Goal: Task Accomplishment & Management: Manage account settings

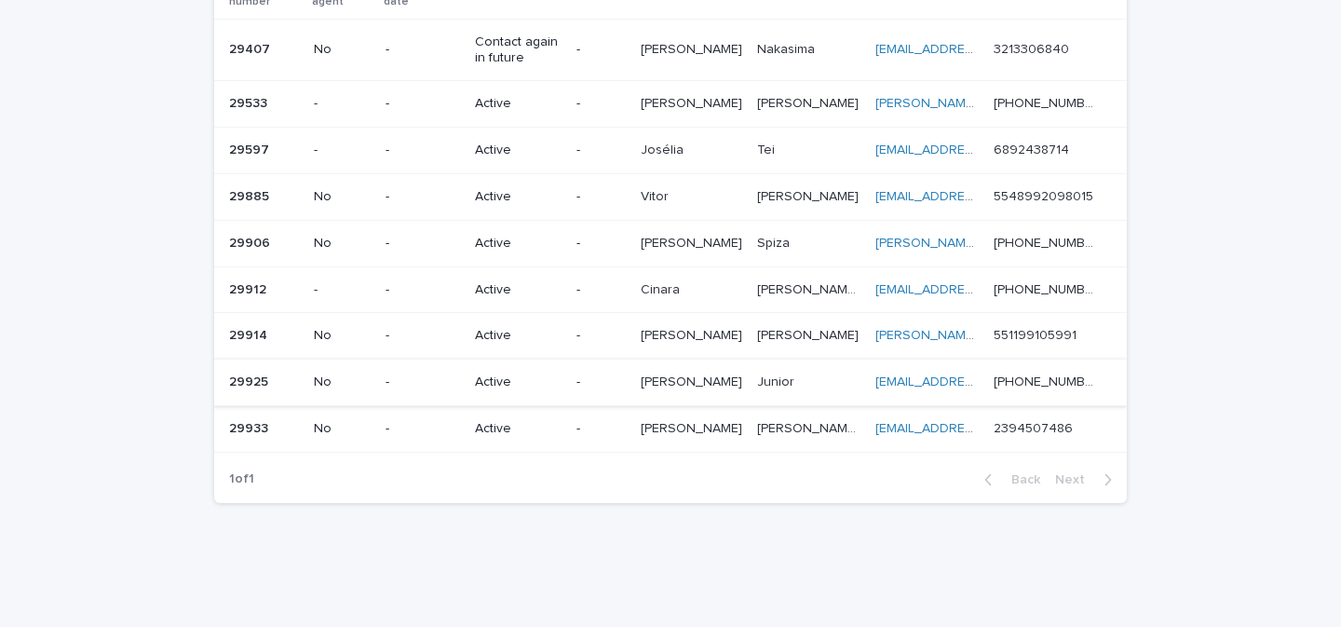
scroll to position [199, 0]
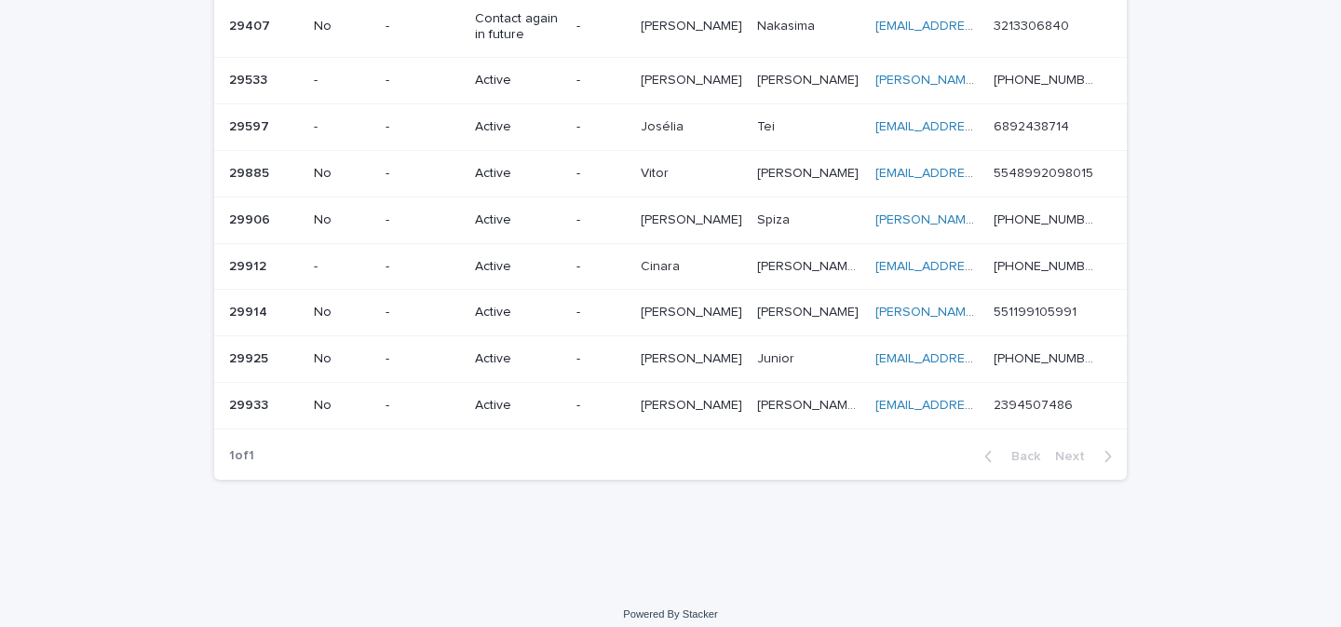
click at [569, 400] on td "Active" at bounding box center [519, 405] width 102 height 47
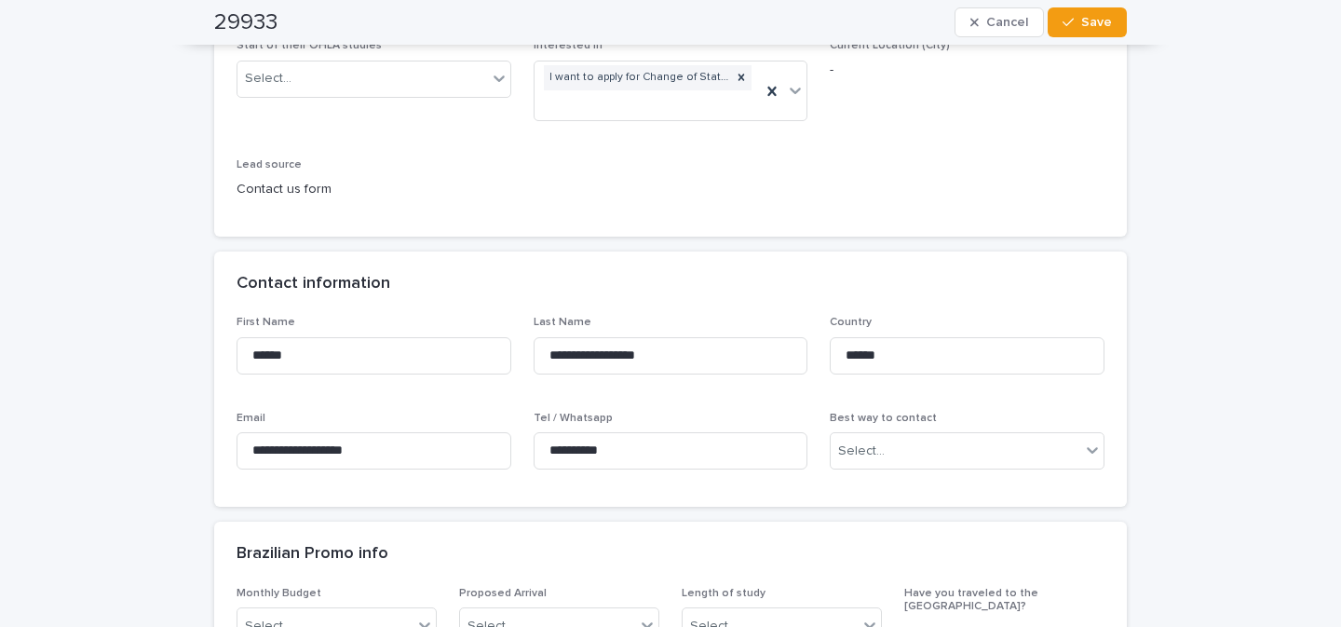
scroll to position [427, 0]
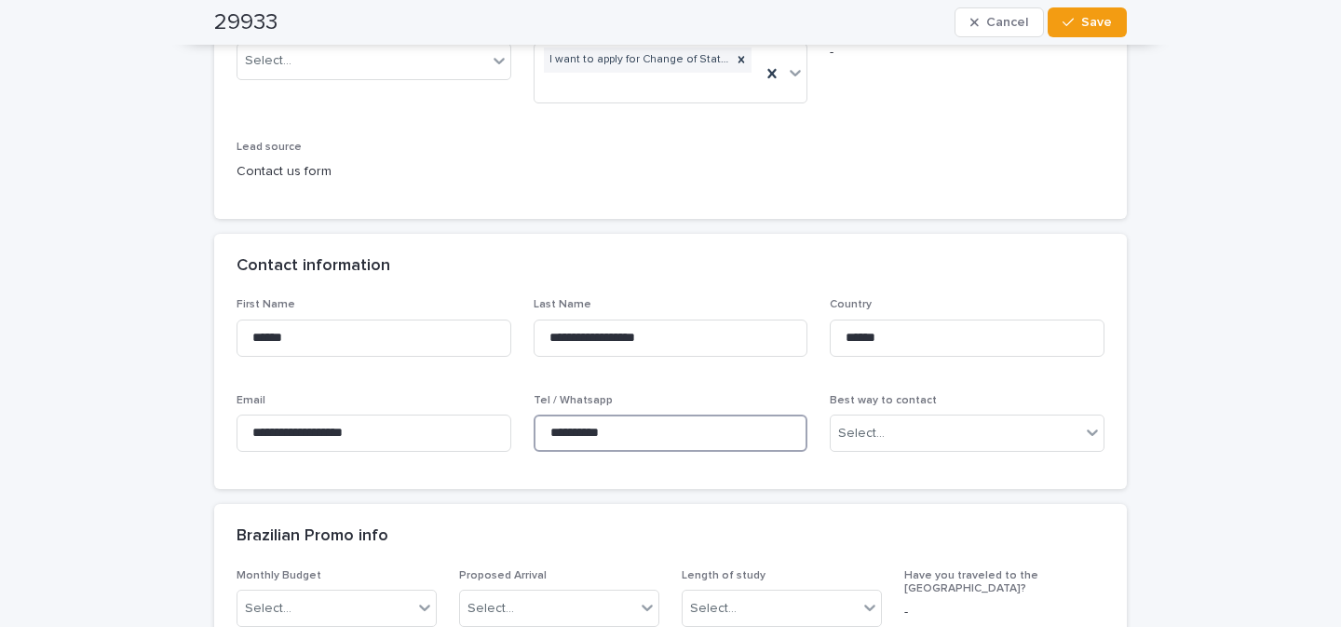
drag, startPoint x: 609, startPoint y: 435, endPoint x: 521, endPoint y: 435, distance: 88.5
click at [521, 435] on div "**********" at bounding box center [671, 382] width 868 height 169
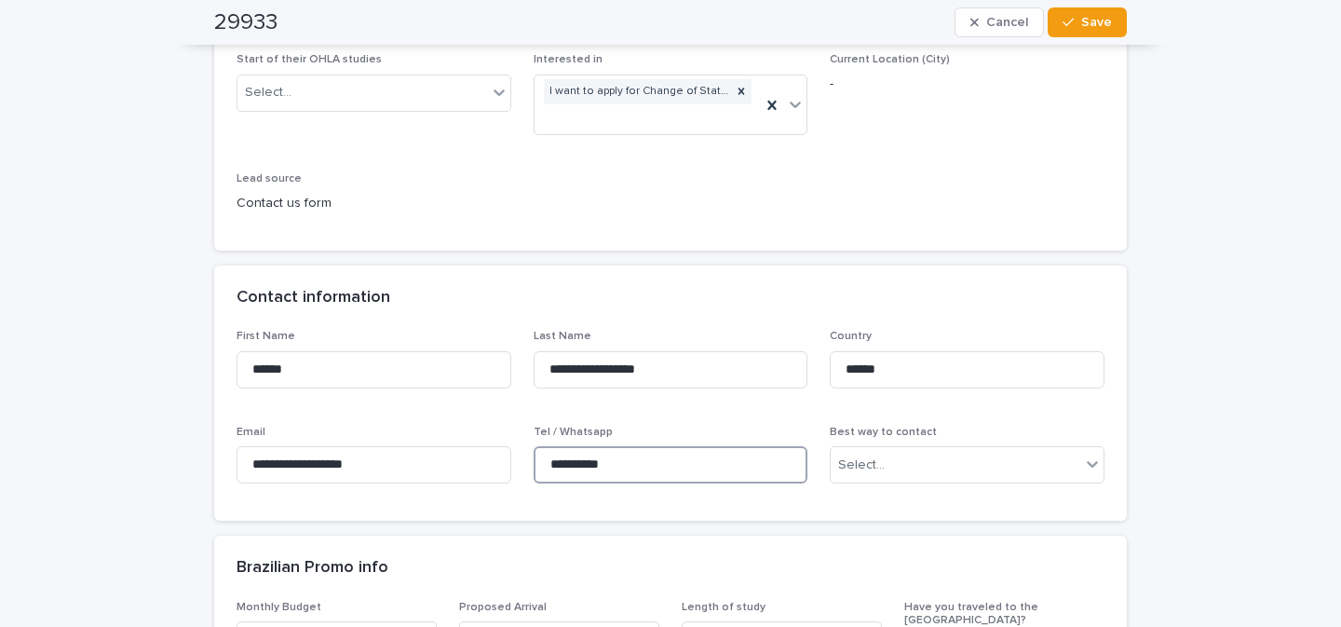
scroll to position [0, 0]
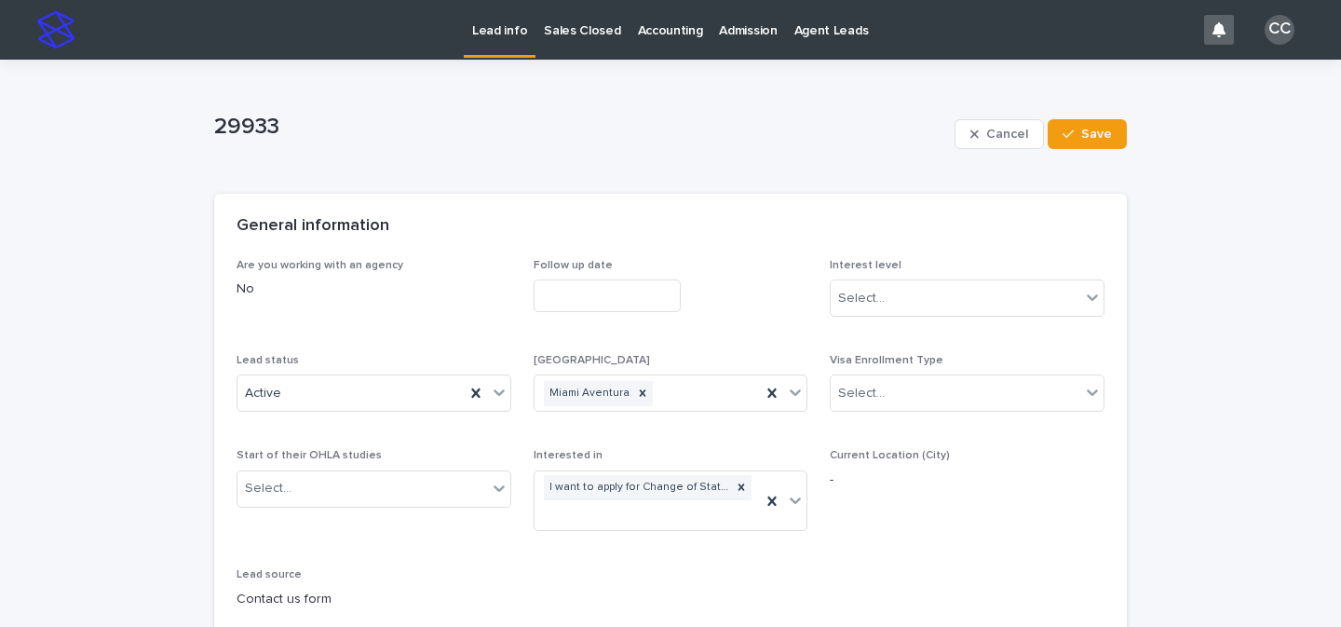
click at [501, 37] on p "Lead info" at bounding box center [499, 19] width 55 height 39
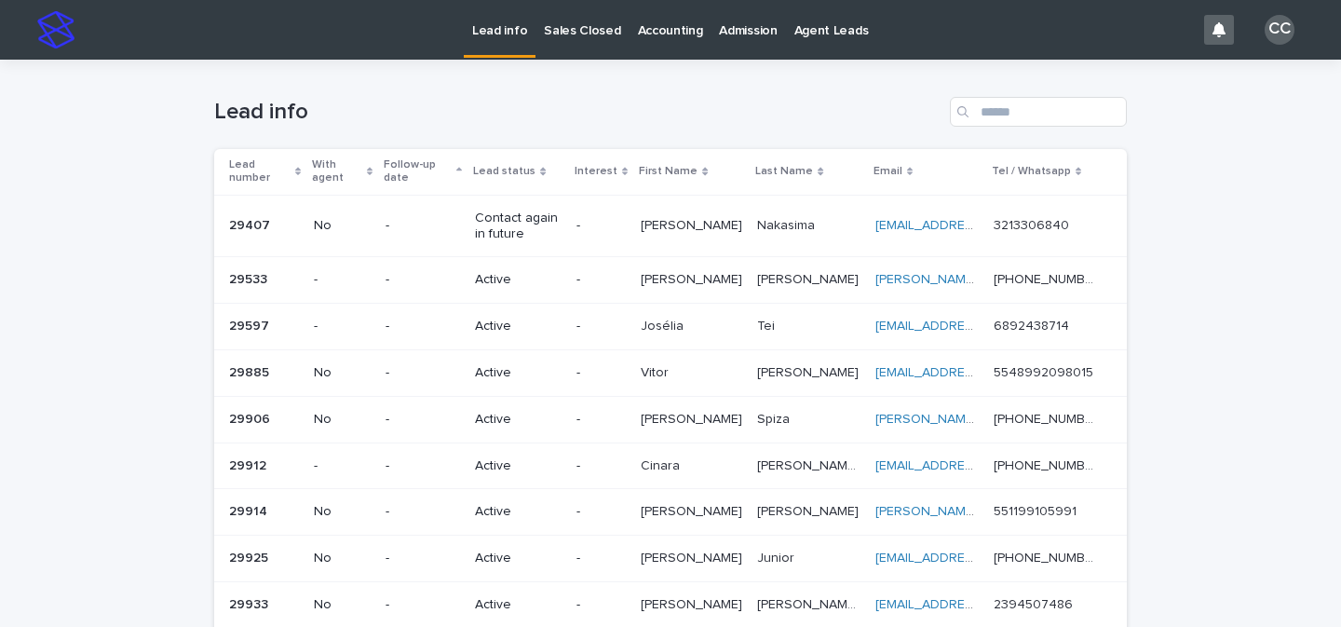
scroll to position [199, 0]
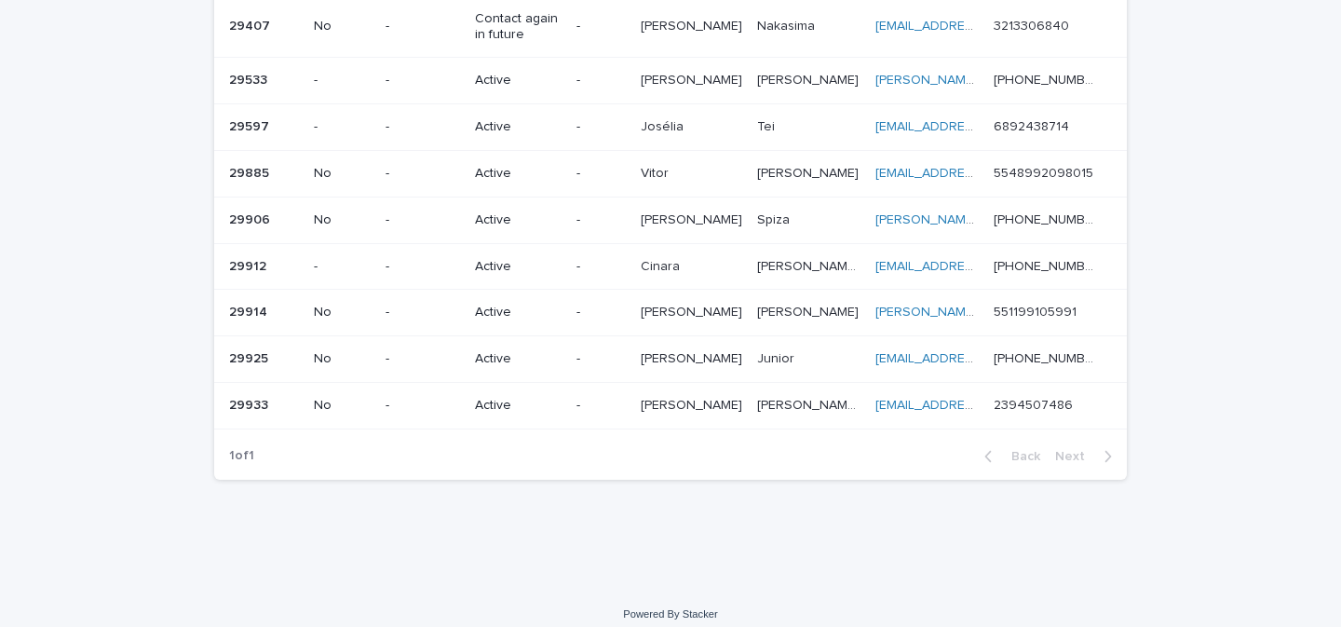
click at [679, 260] on p "Cinara" at bounding box center [662, 265] width 43 height 20
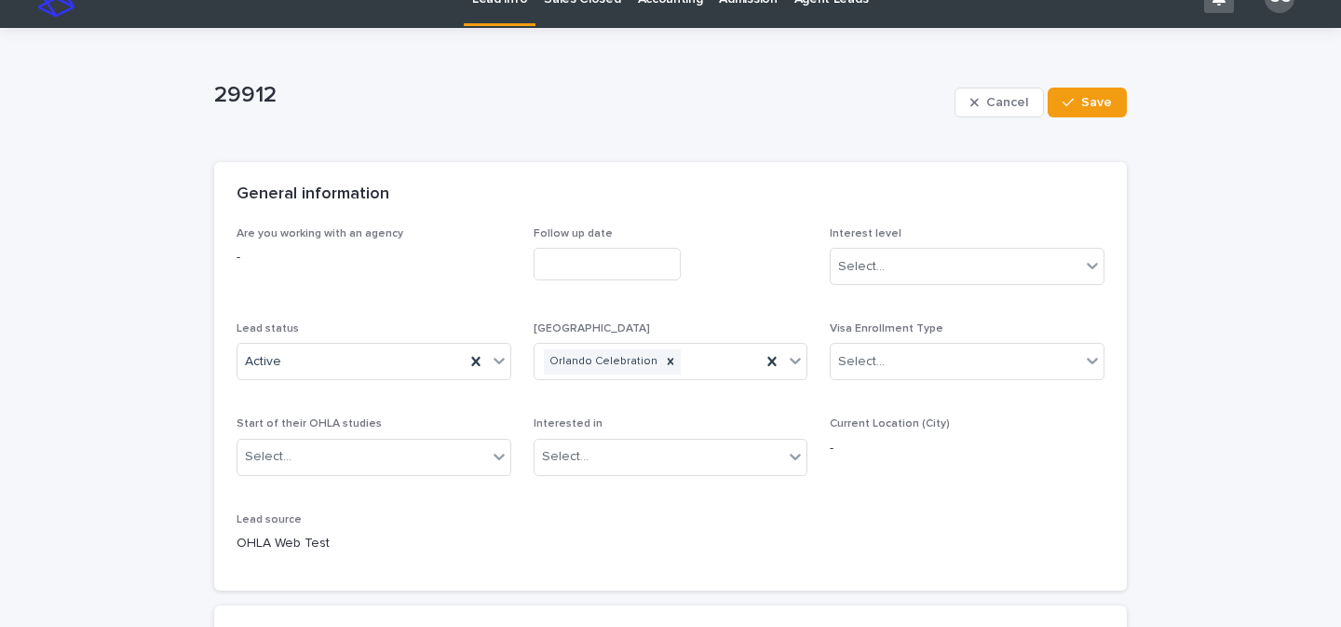
scroll to position [171, 0]
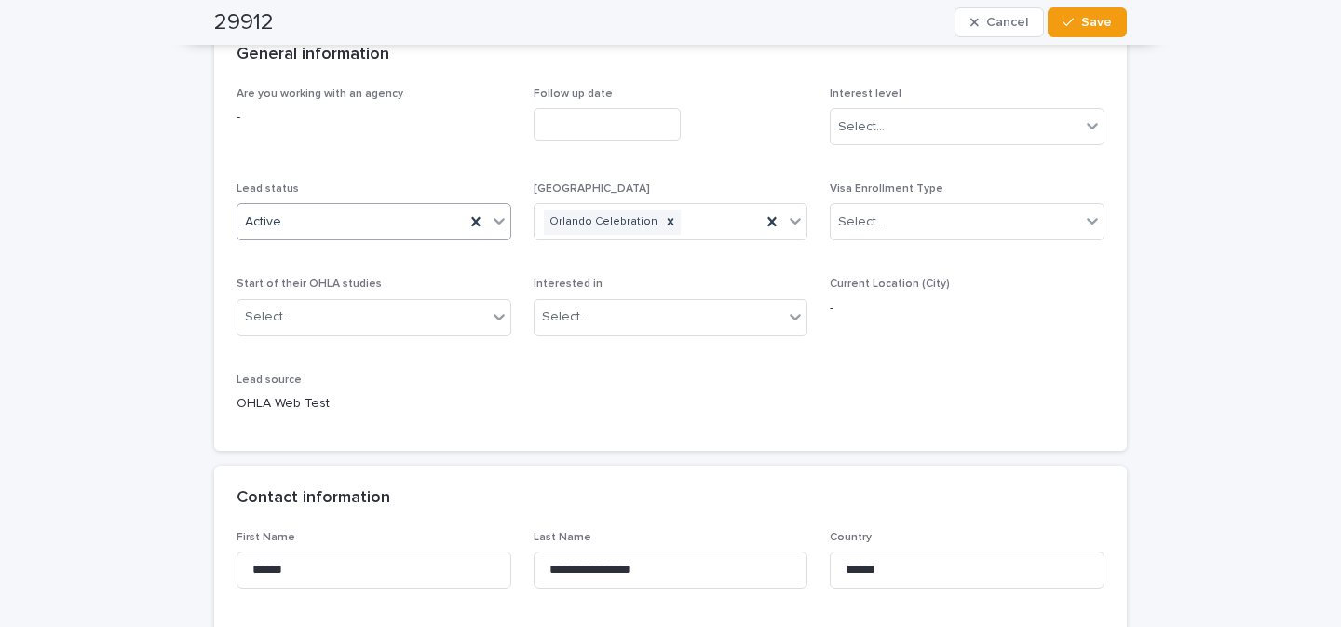
click at [496, 219] on icon at bounding box center [499, 222] width 11 height 7
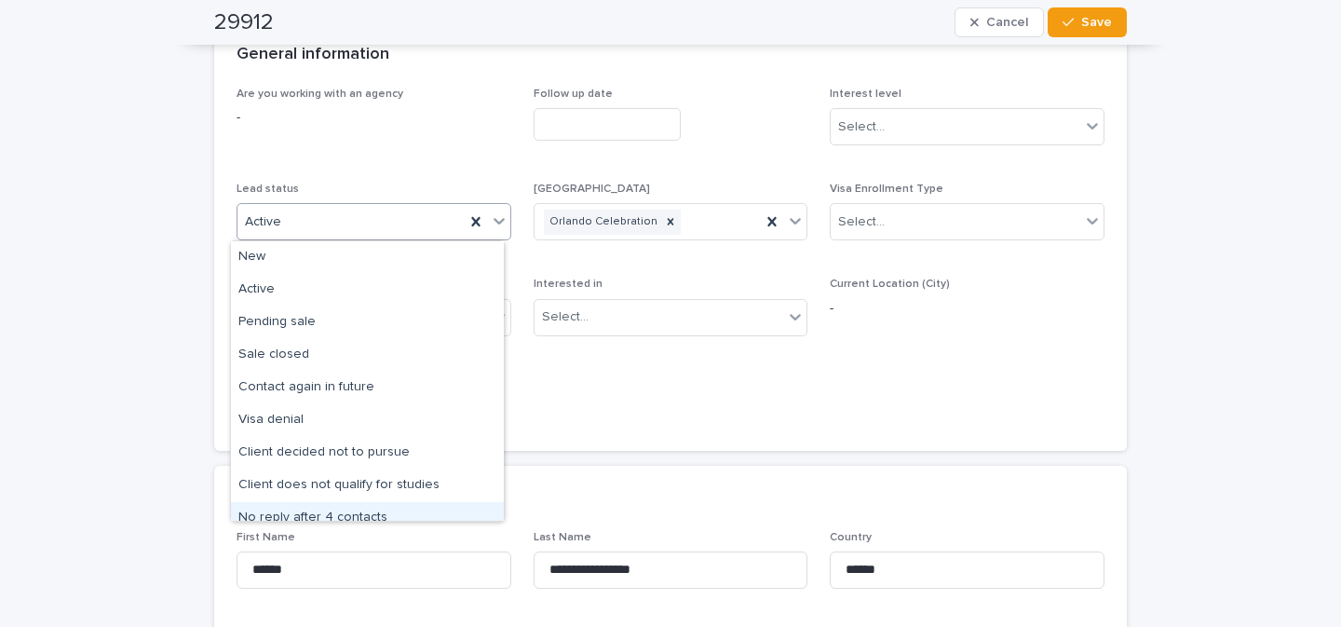
click at [394, 509] on div "No reply after 4 contacts" at bounding box center [367, 518] width 273 height 33
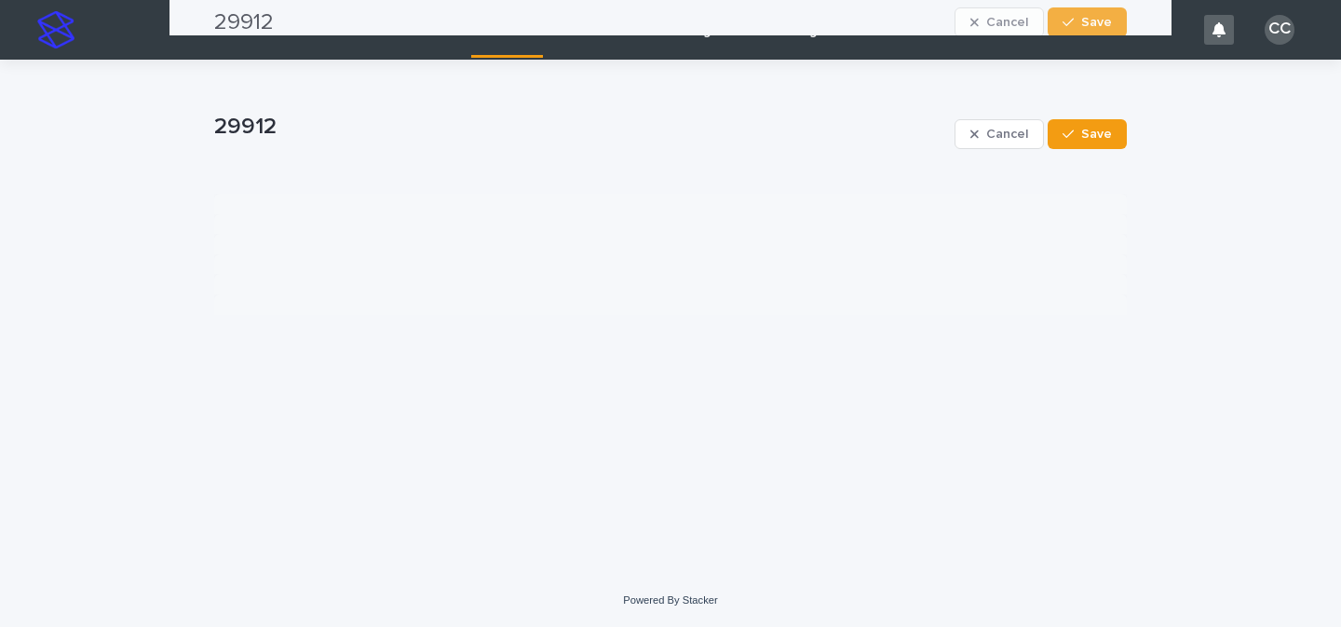
scroll to position [0, 0]
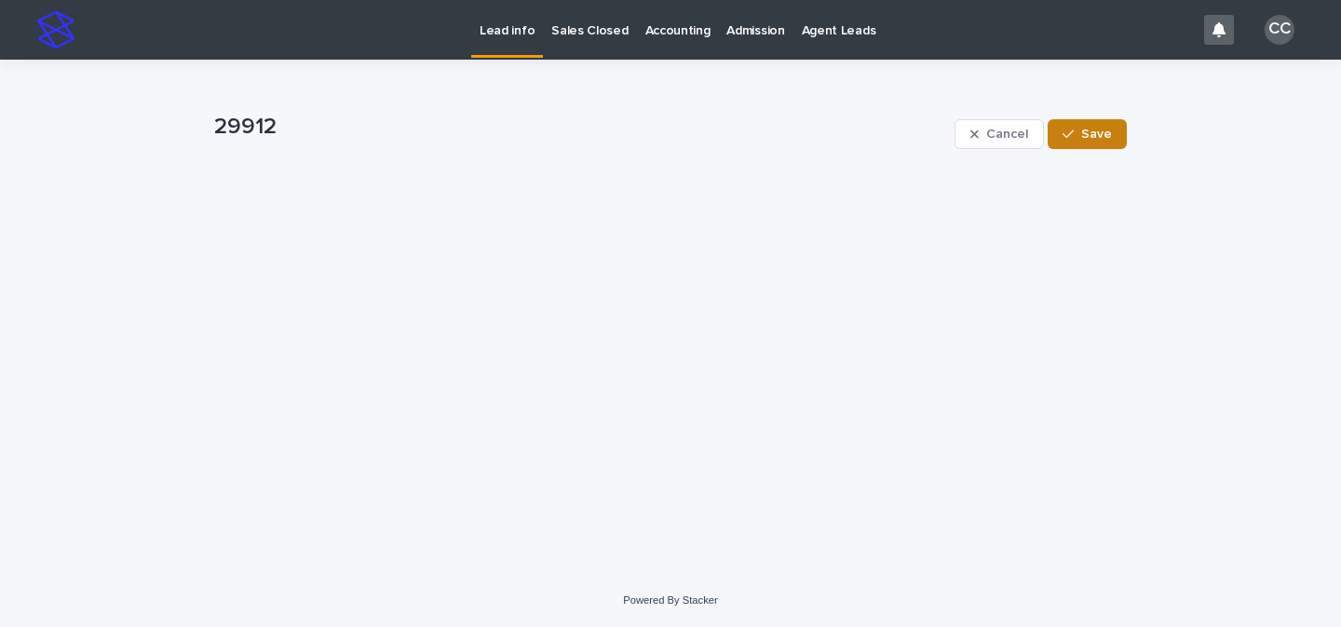
click at [1091, 141] on button "Save" at bounding box center [1087, 134] width 79 height 30
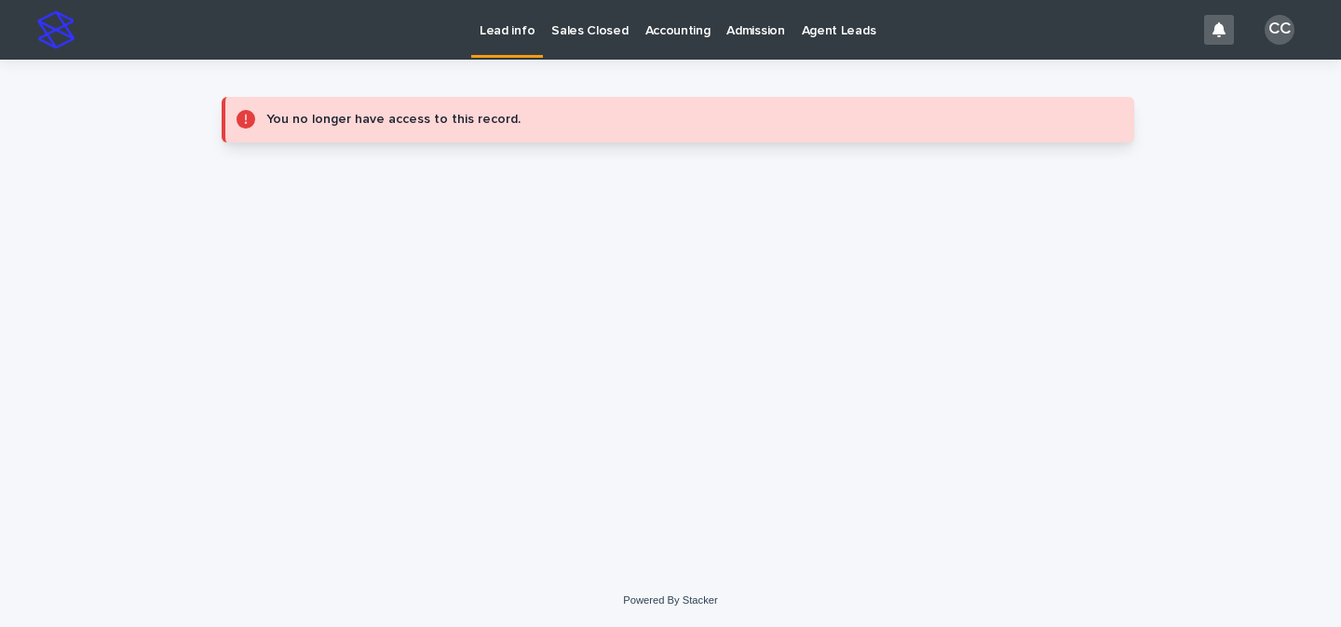
click at [503, 28] on p "Lead info" at bounding box center [507, 19] width 55 height 39
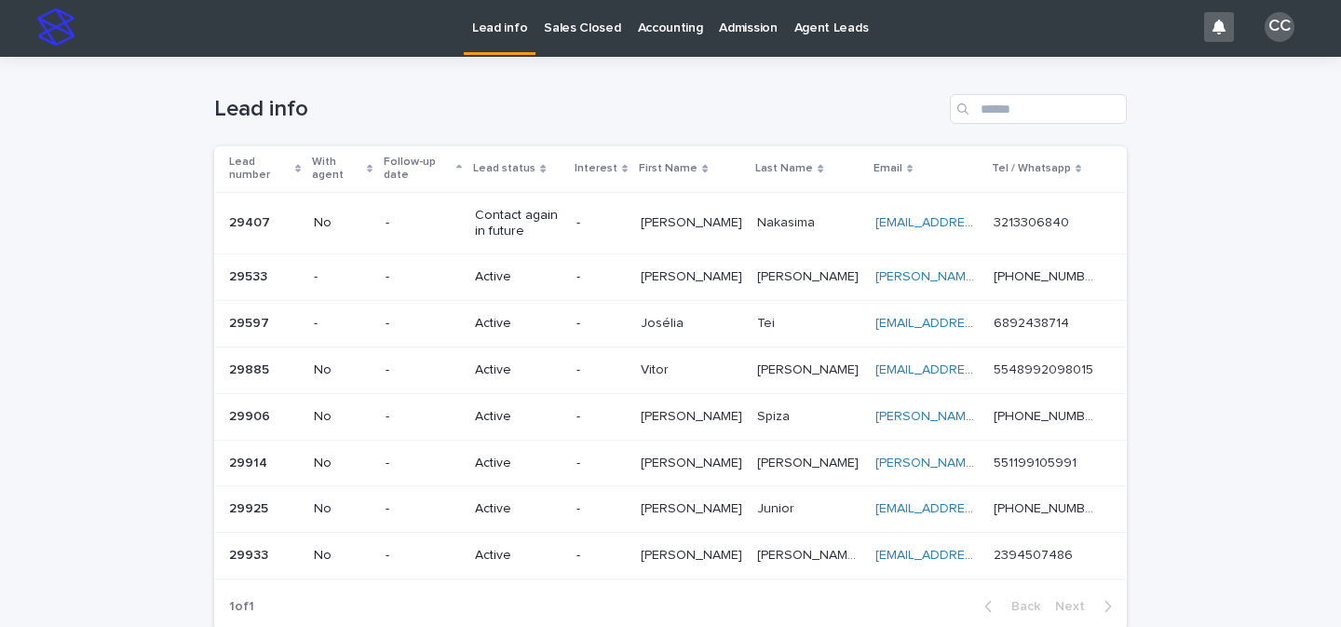
scroll to position [4, 0]
click at [564, 28] on p "Sales Closed" at bounding box center [582, 15] width 76 height 39
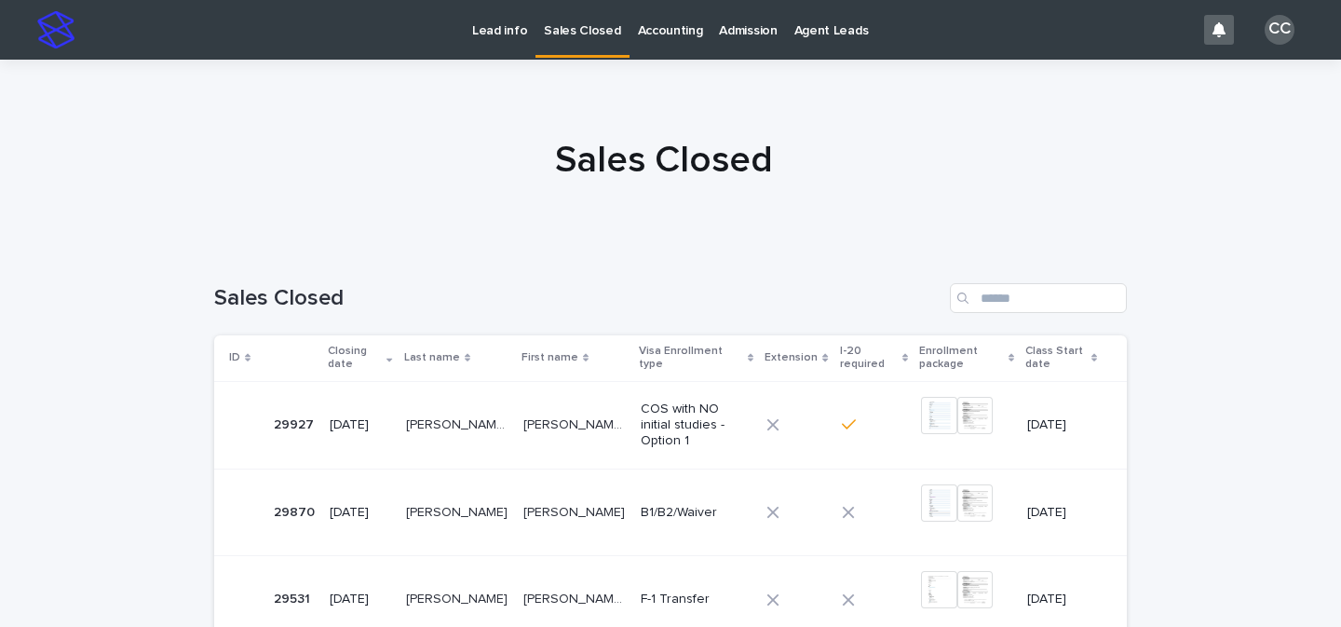
click at [491, 37] on p "Lead info" at bounding box center [499, 19] width 55 height 39
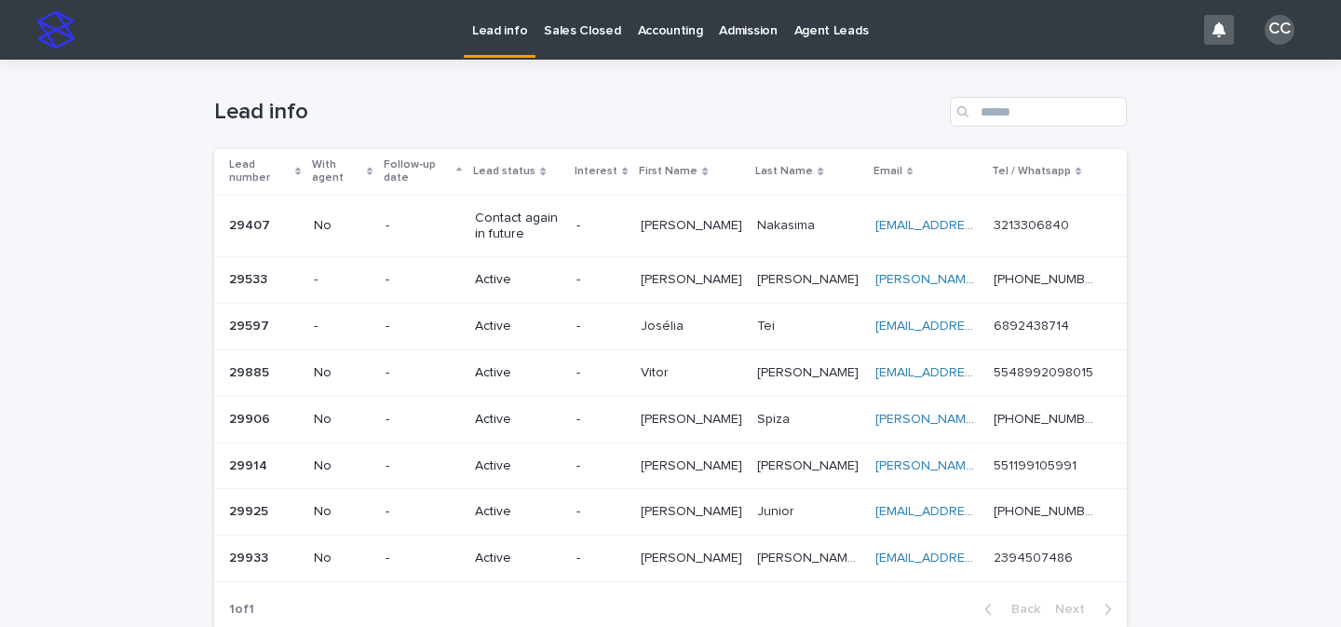
scroll to position [153, 0]
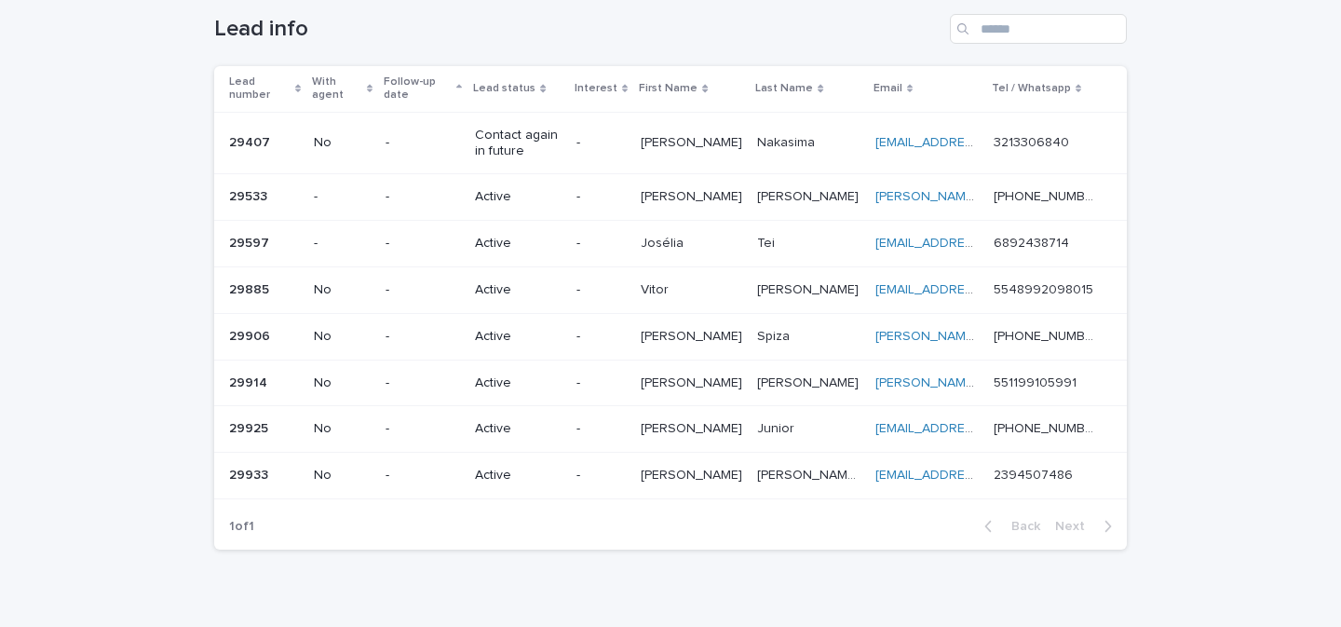
scroll to position [153, 0]
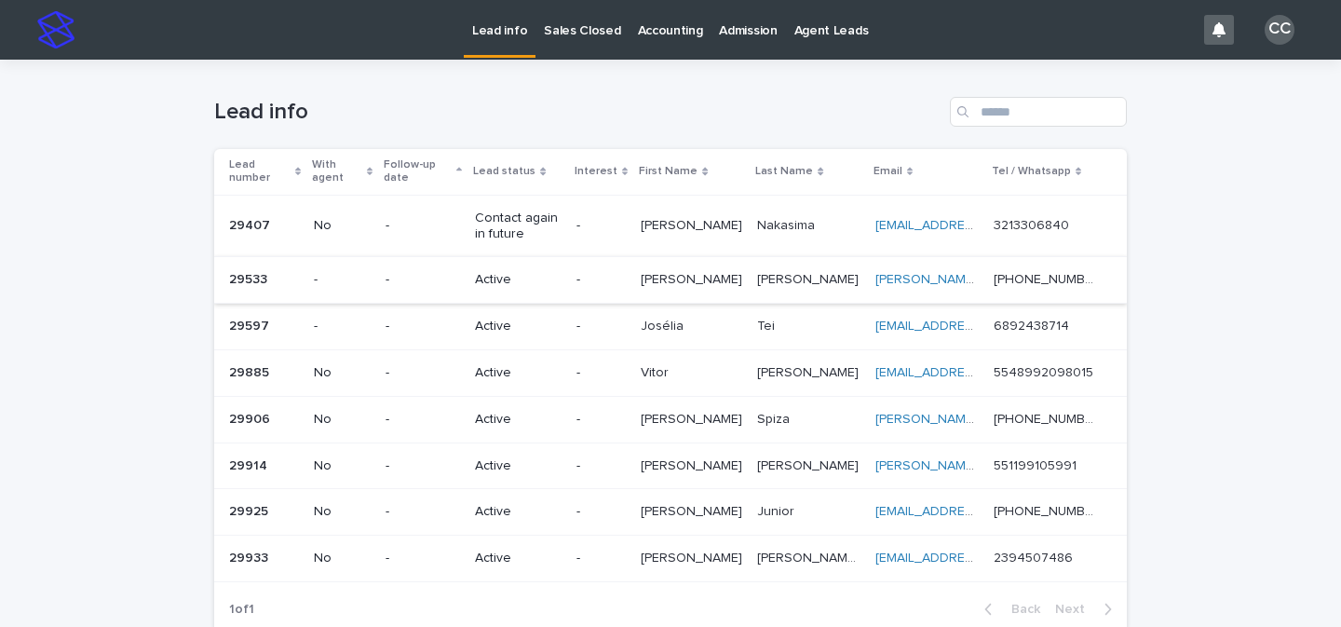
scroll to position [153, 0]
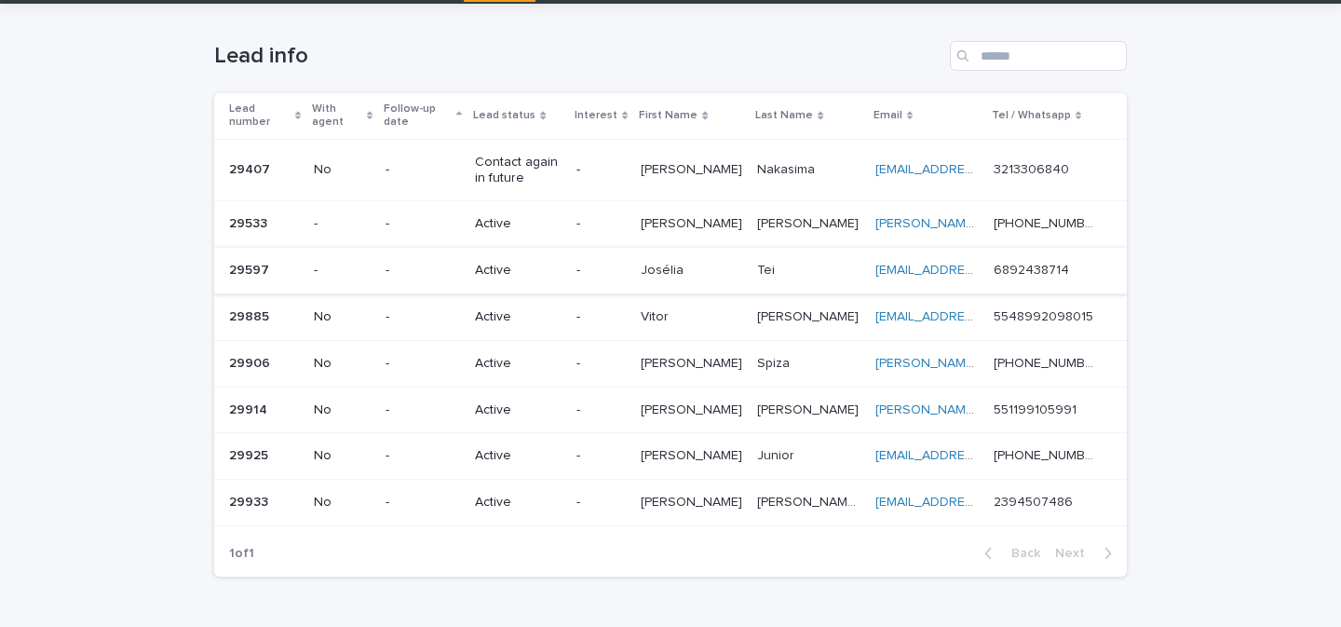
scroll to position [153, 0]
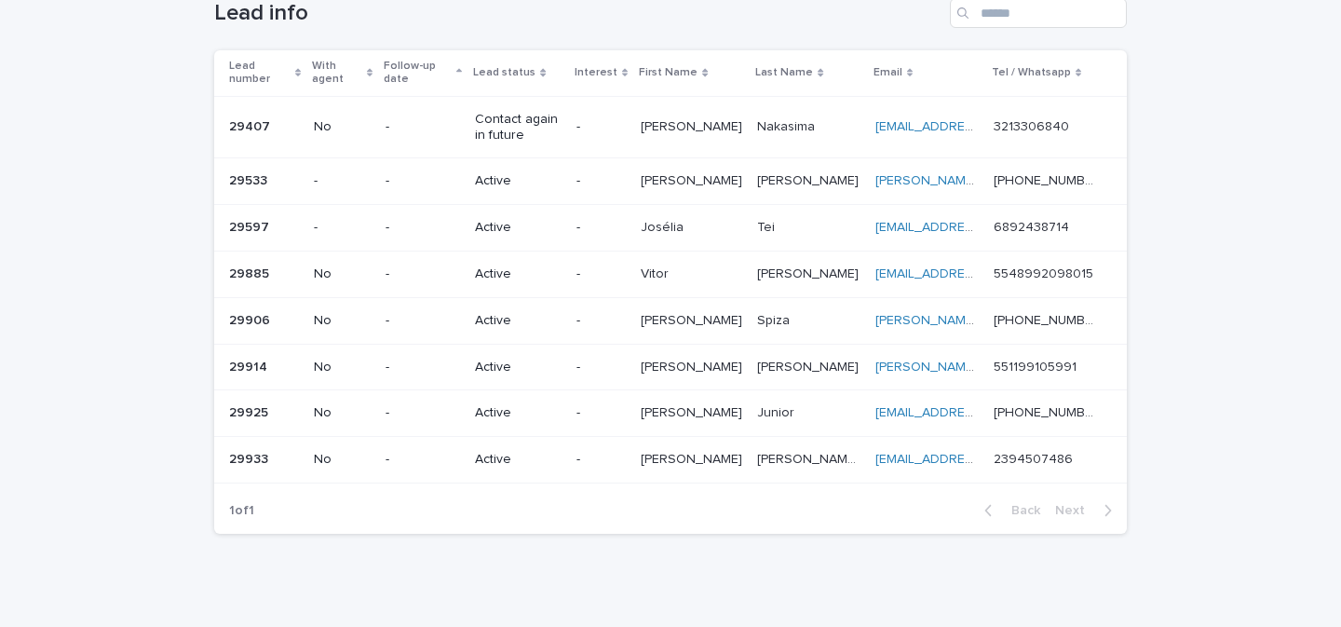
scroll to position [102, 0]
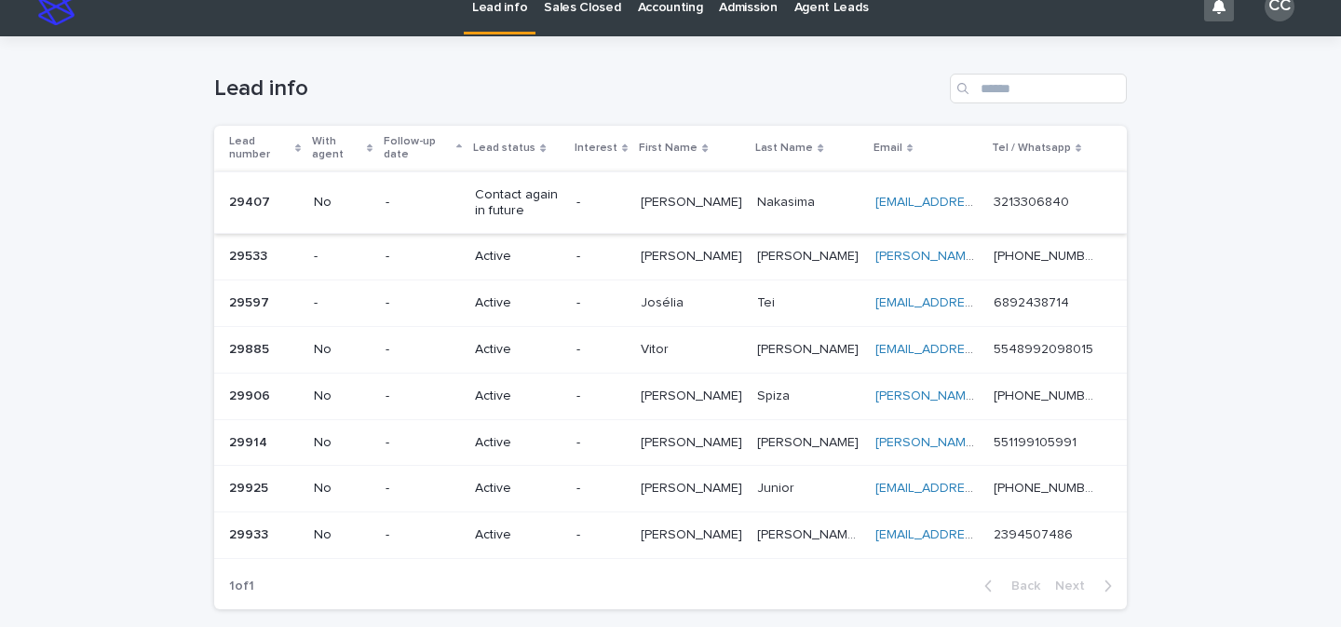
scroll to position [45, 0]
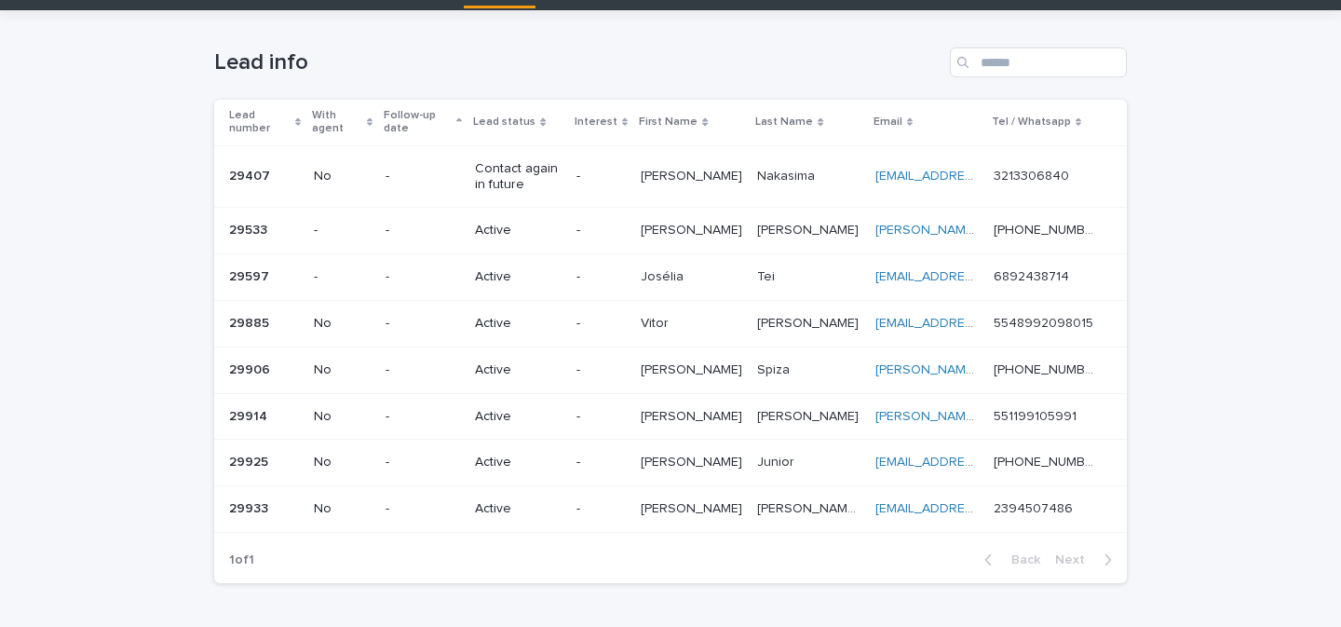
scroll to position [142, 0]
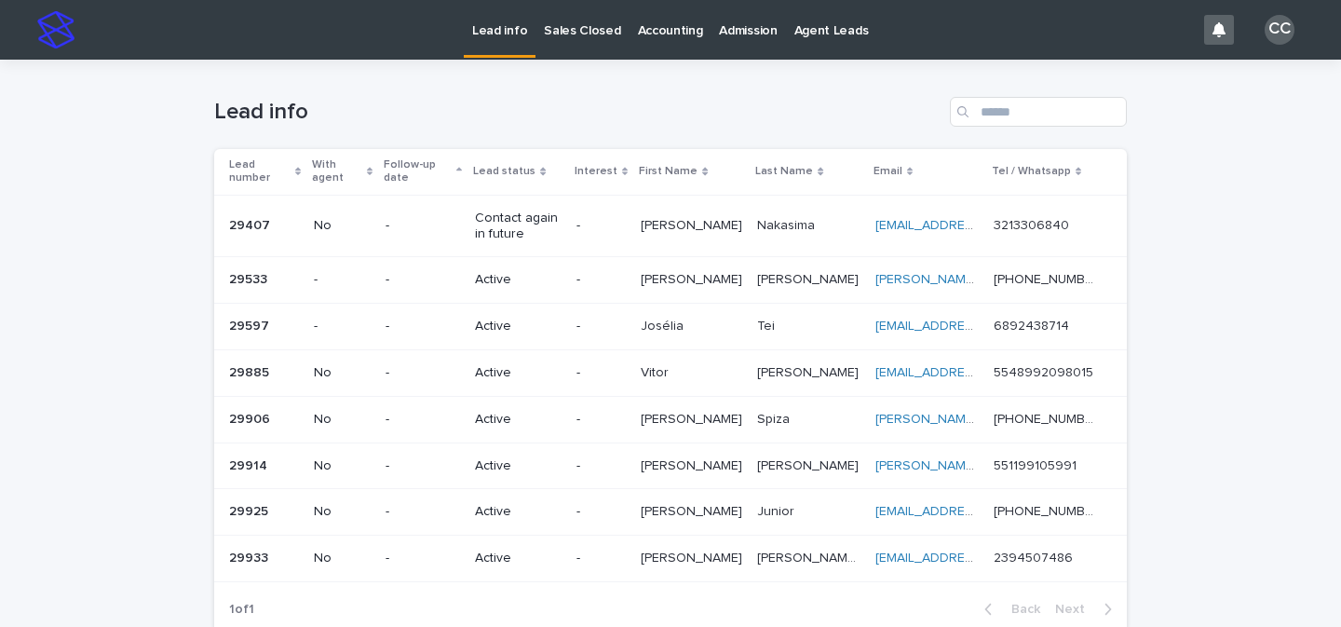
scroll to position [153, 0]
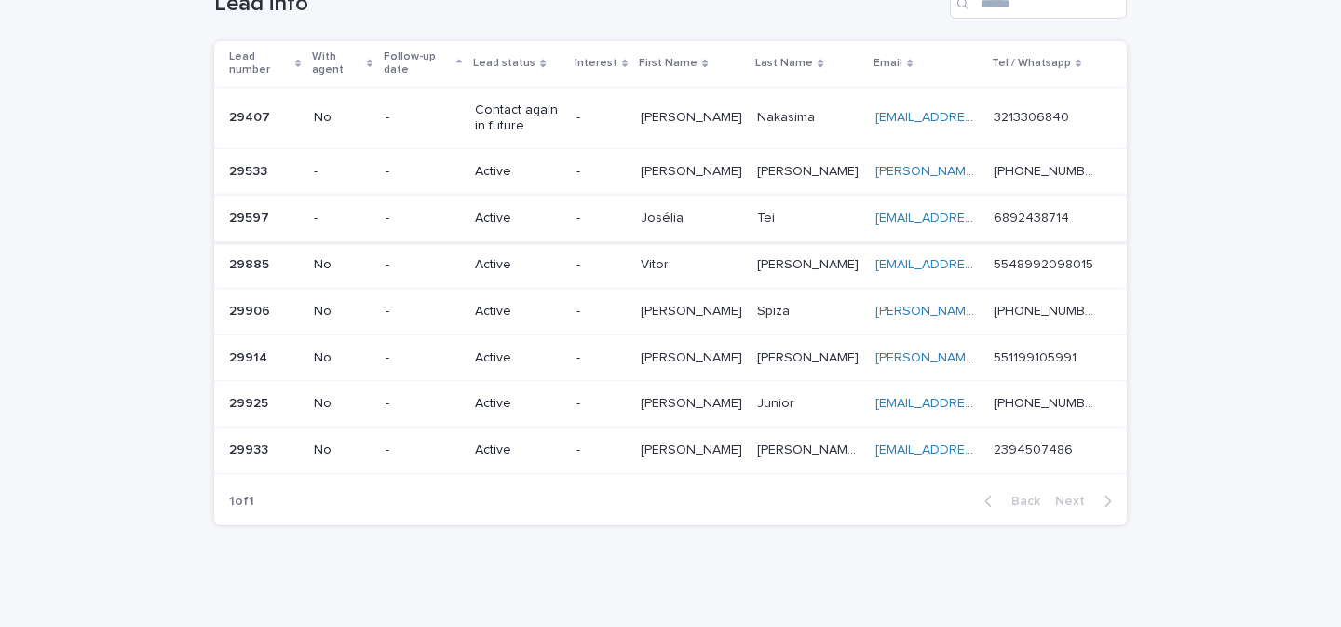
scroll to position [153, 0]
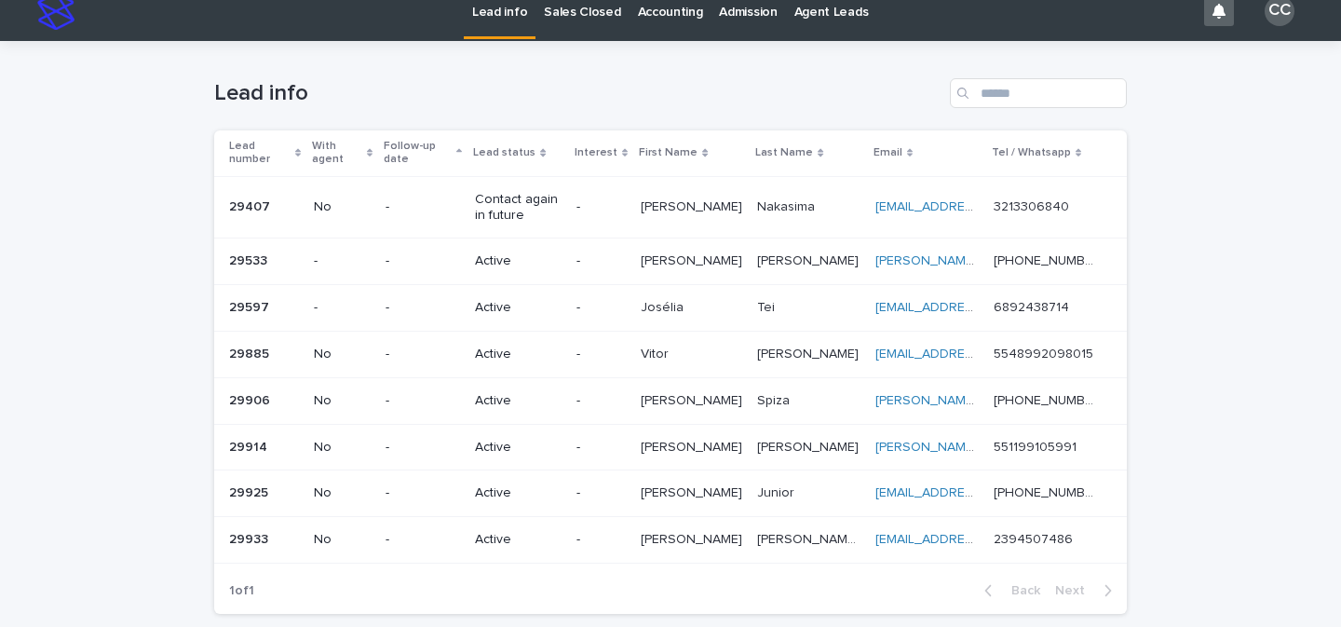
scroll to position [41, 0]
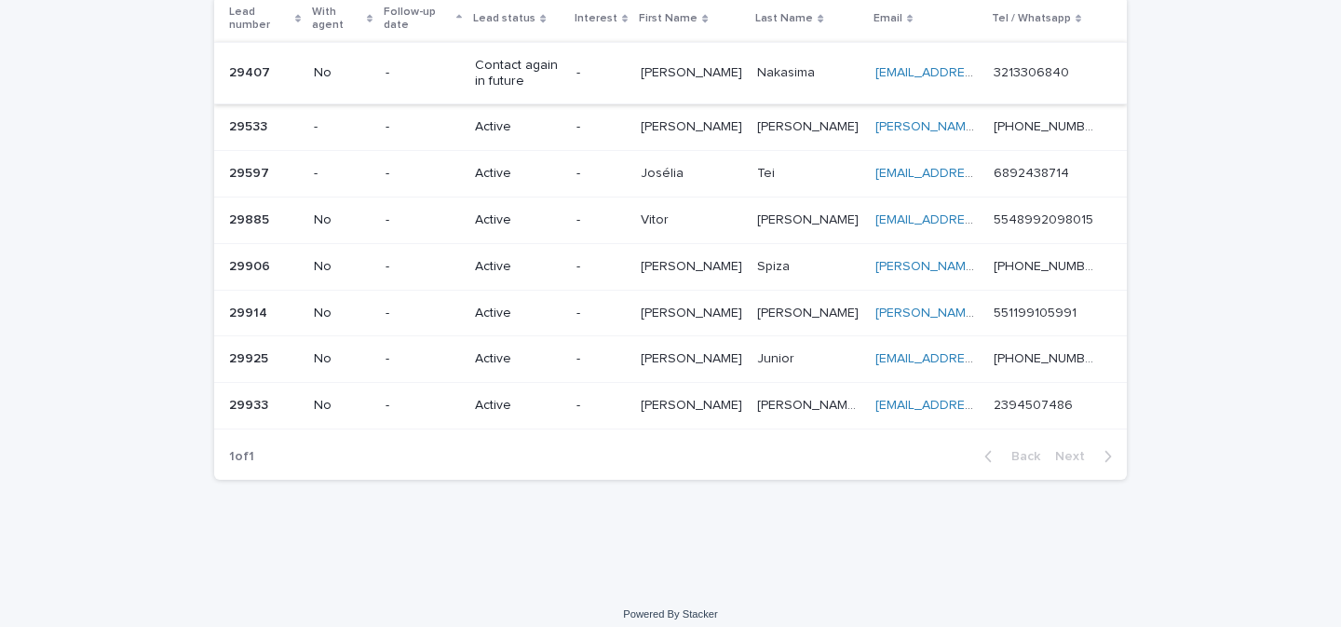
scroll to position [153, 0]
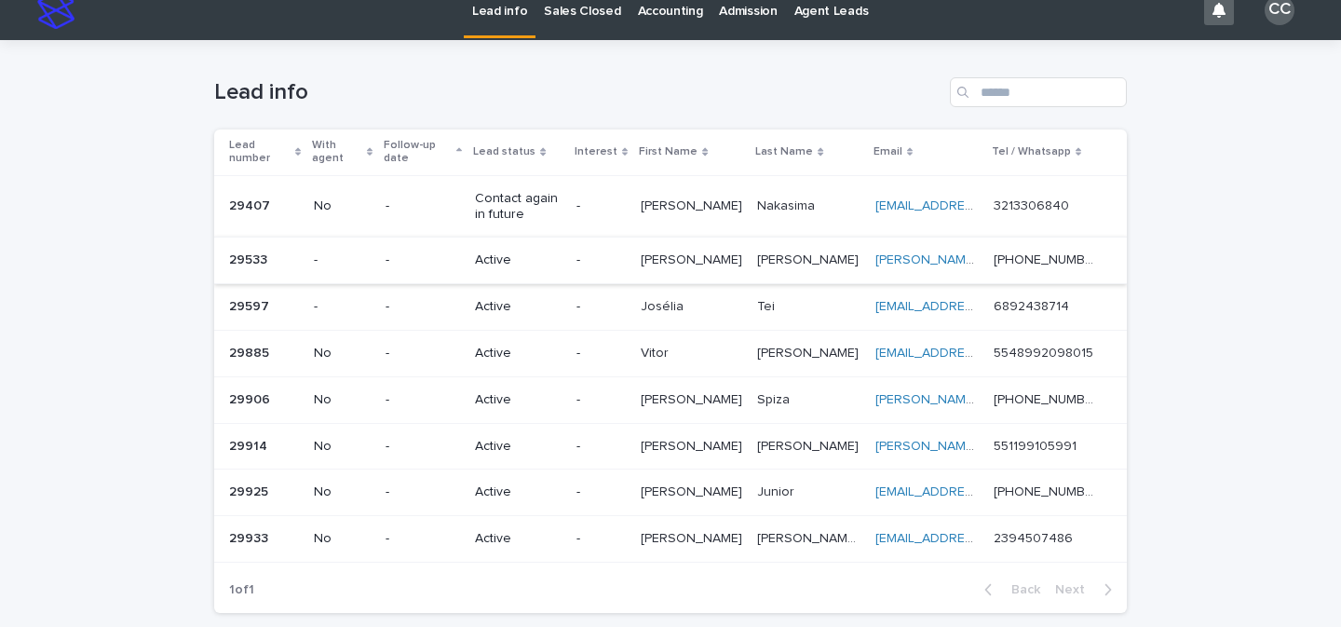
scroll to position [108, 0]
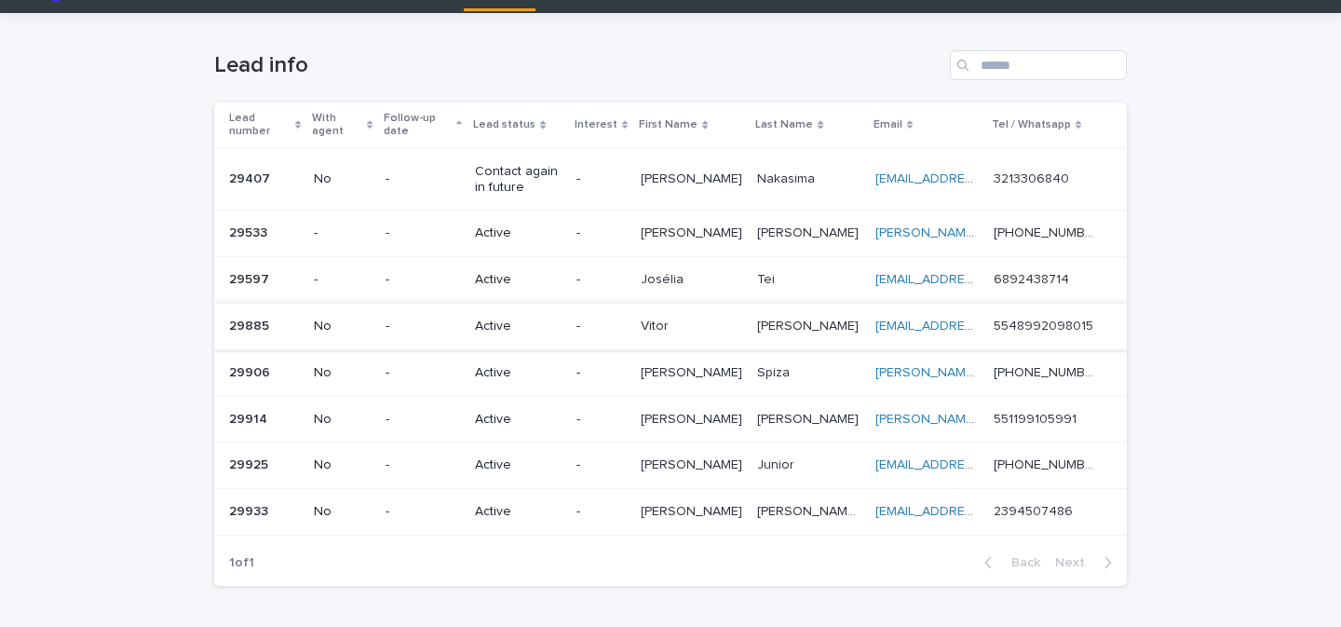
scroll to position [153, 0]
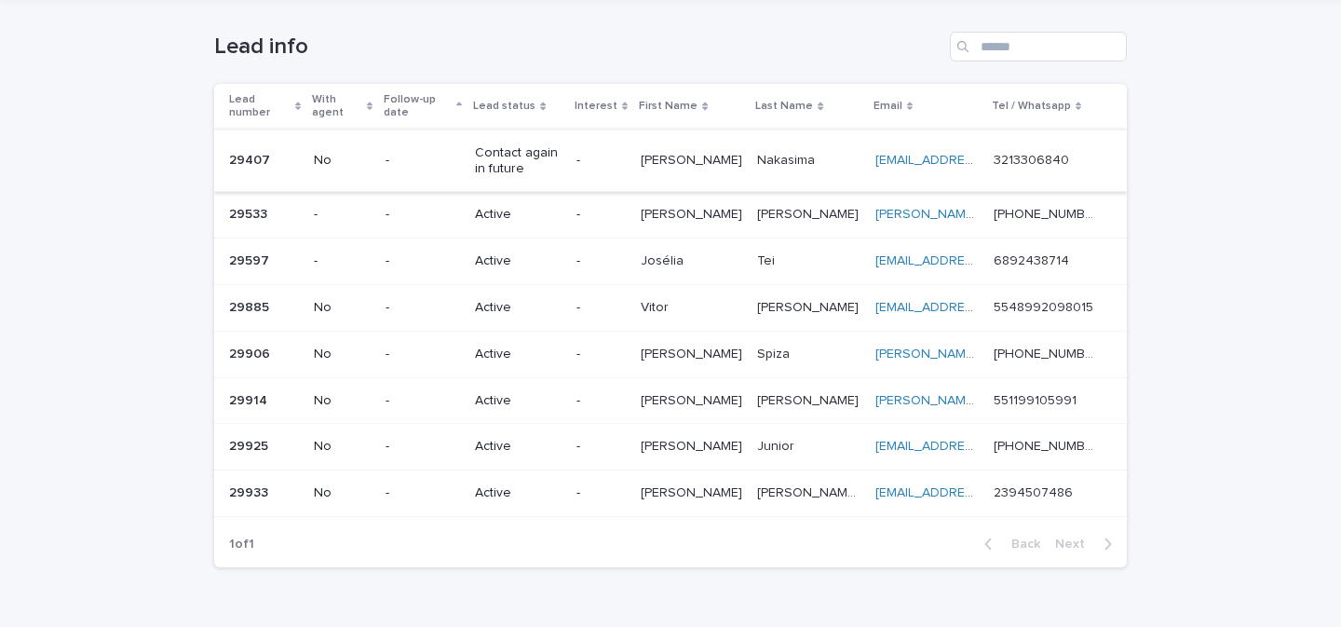
scroll to position [153, 0]
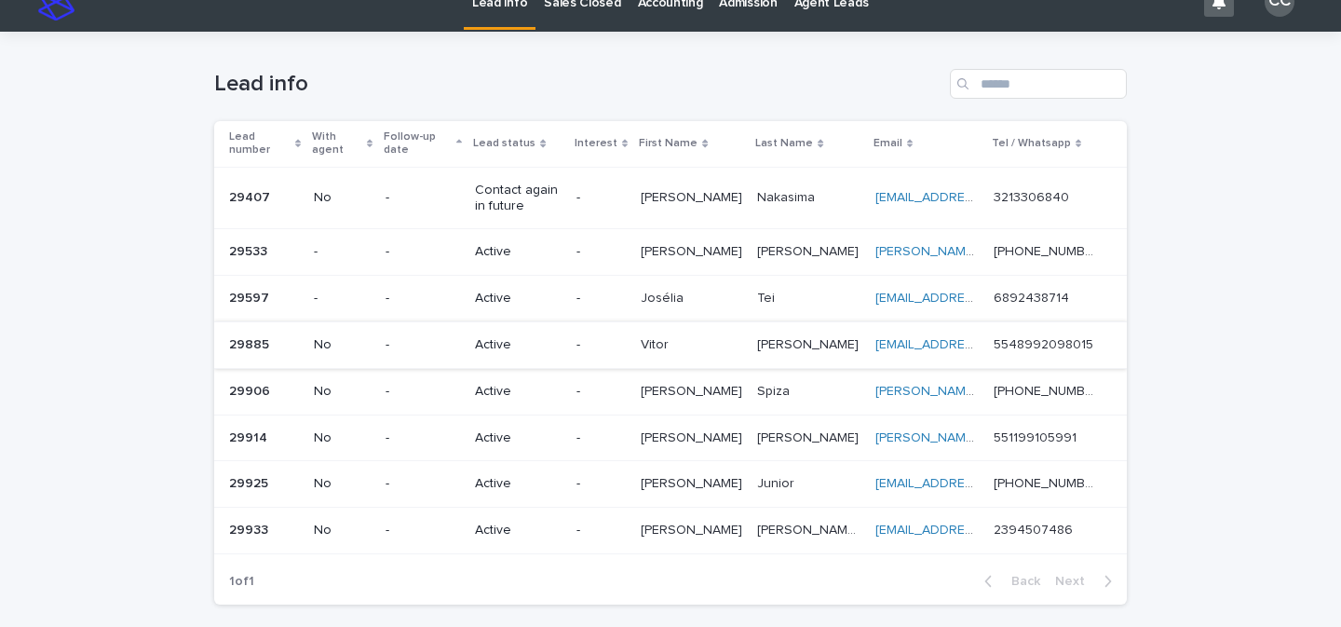
scroll to position [153, 0]
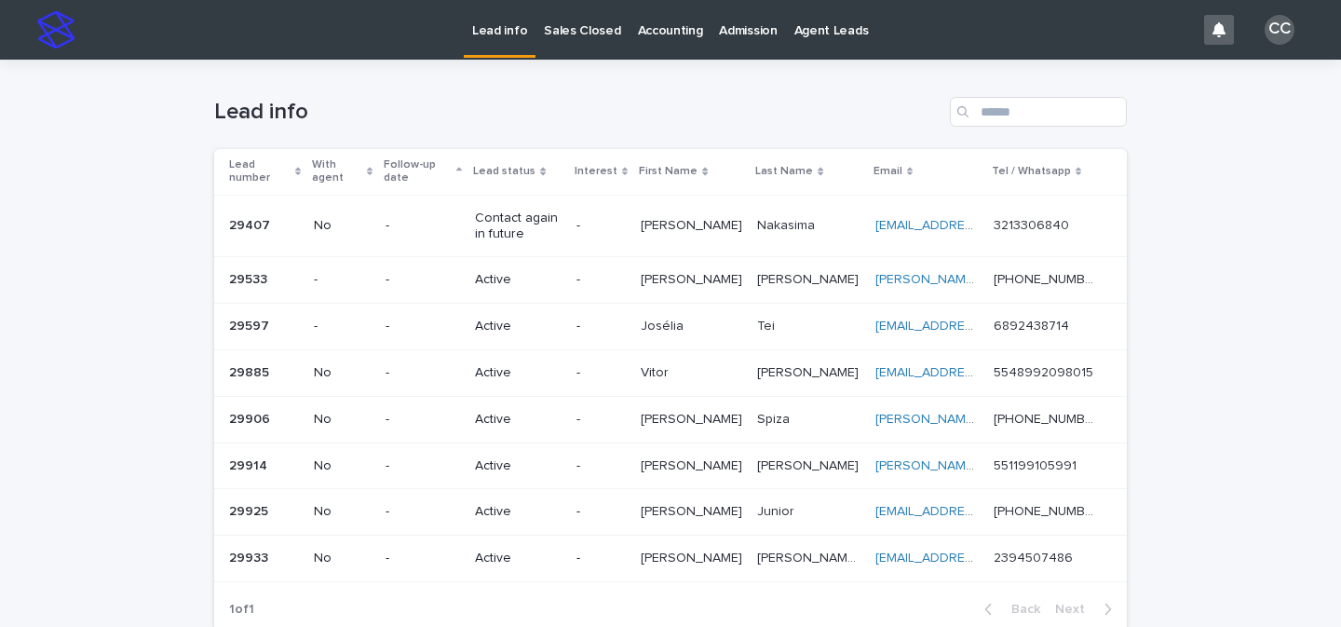
scroll to position [153, 0]
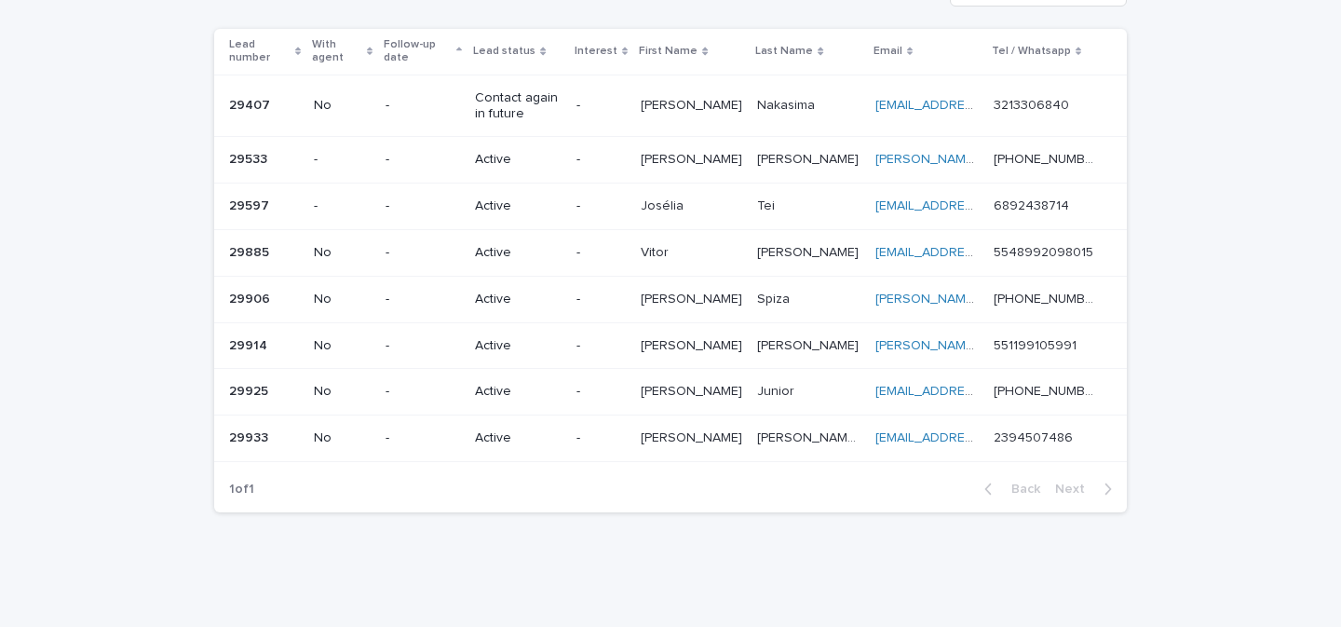
scroll to position [100, 0]
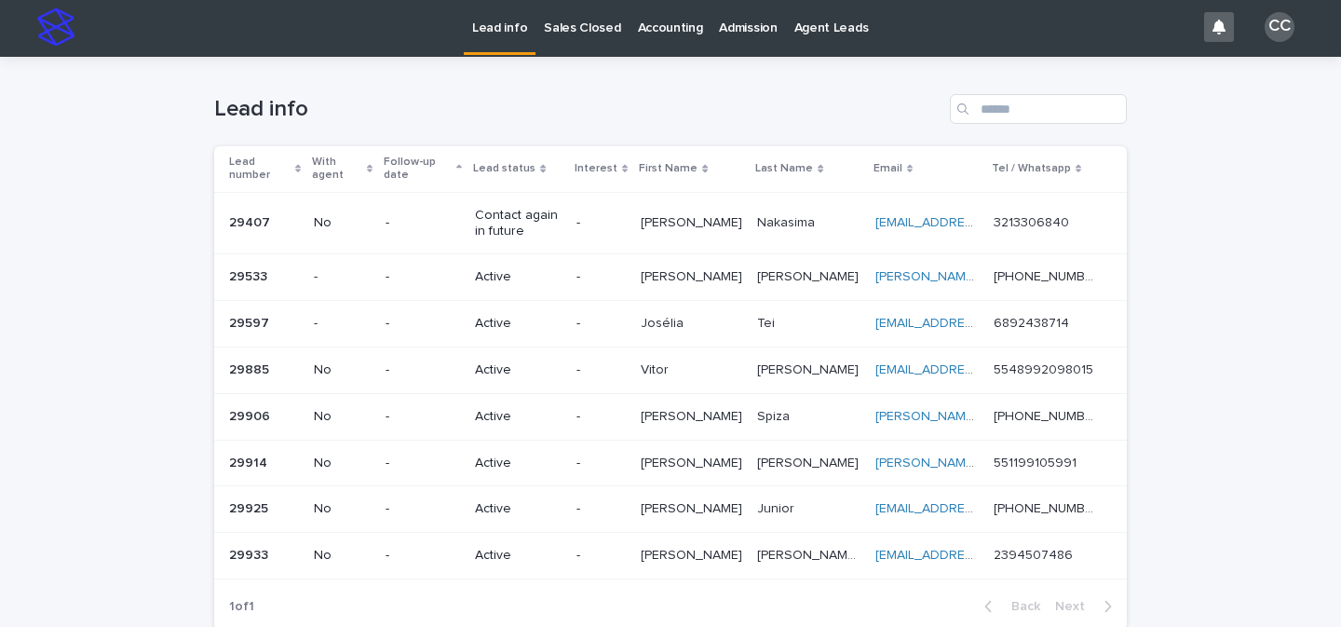
scroll to position [4, 0]
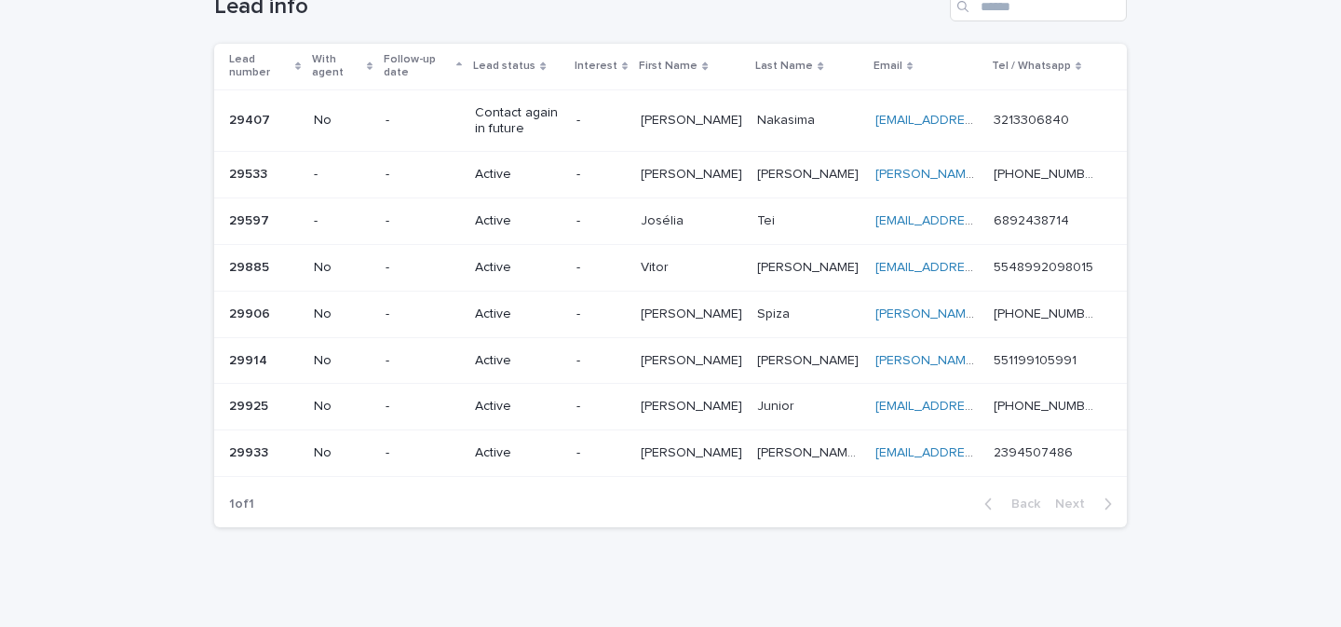
scroll to position [153, 0]
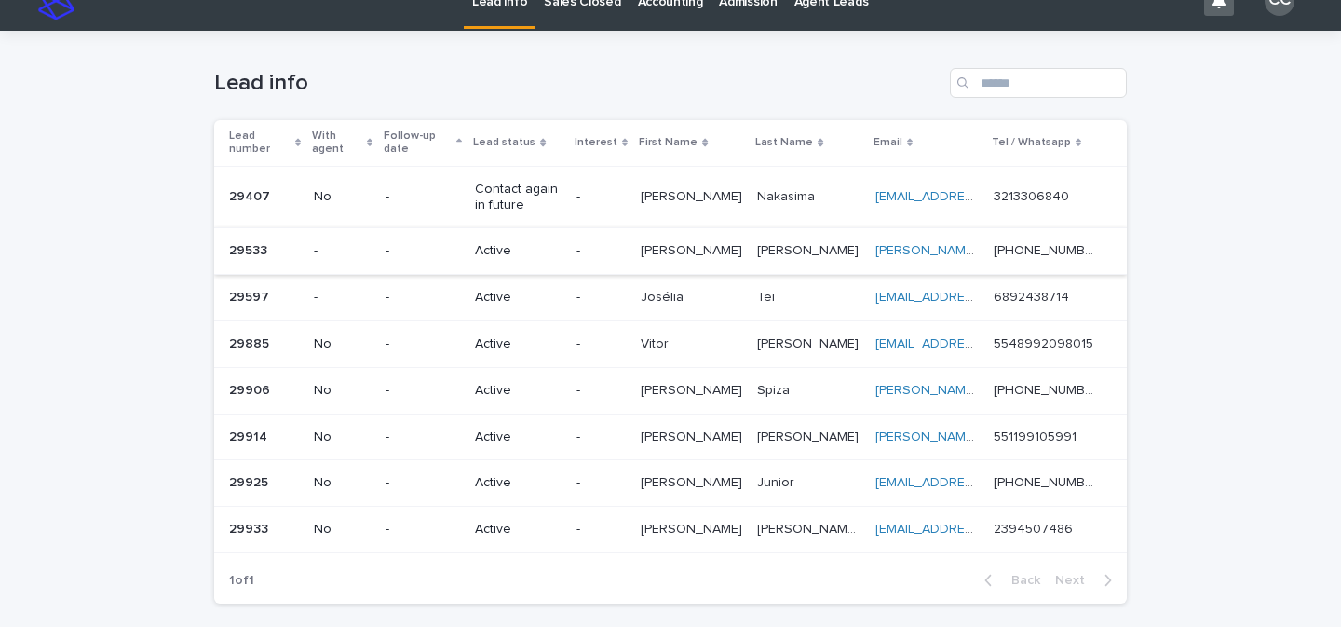
scroll to position [153, 0]
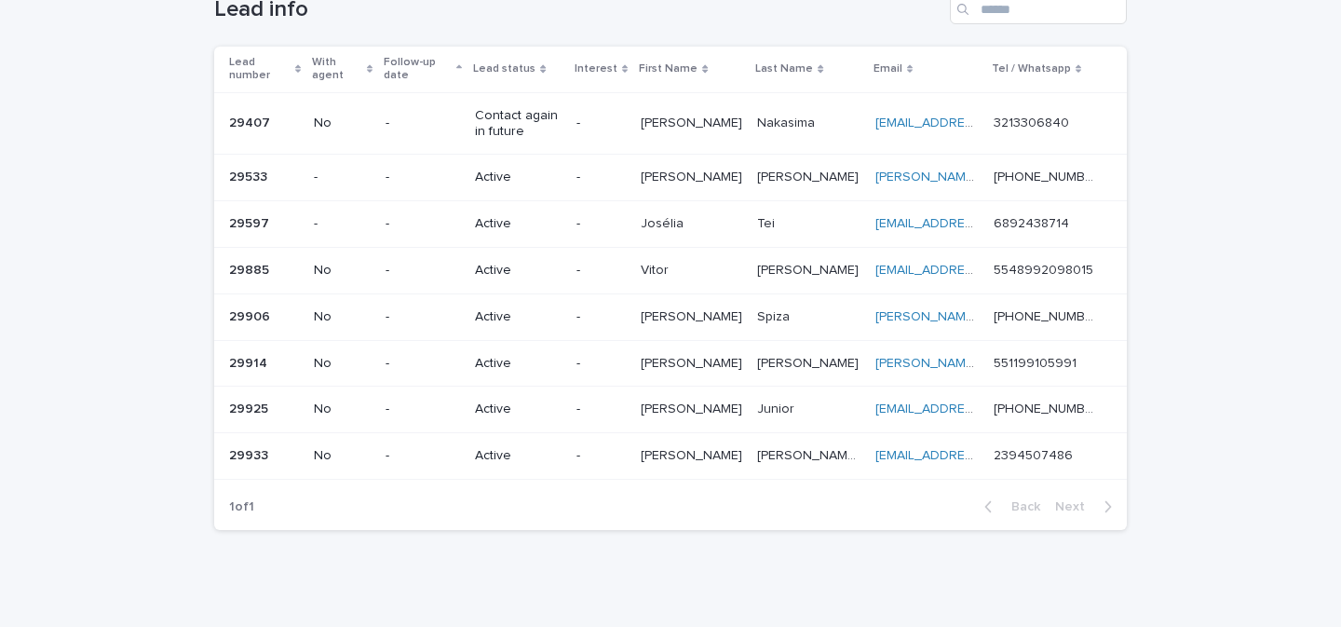
scroll to position [10, 0]
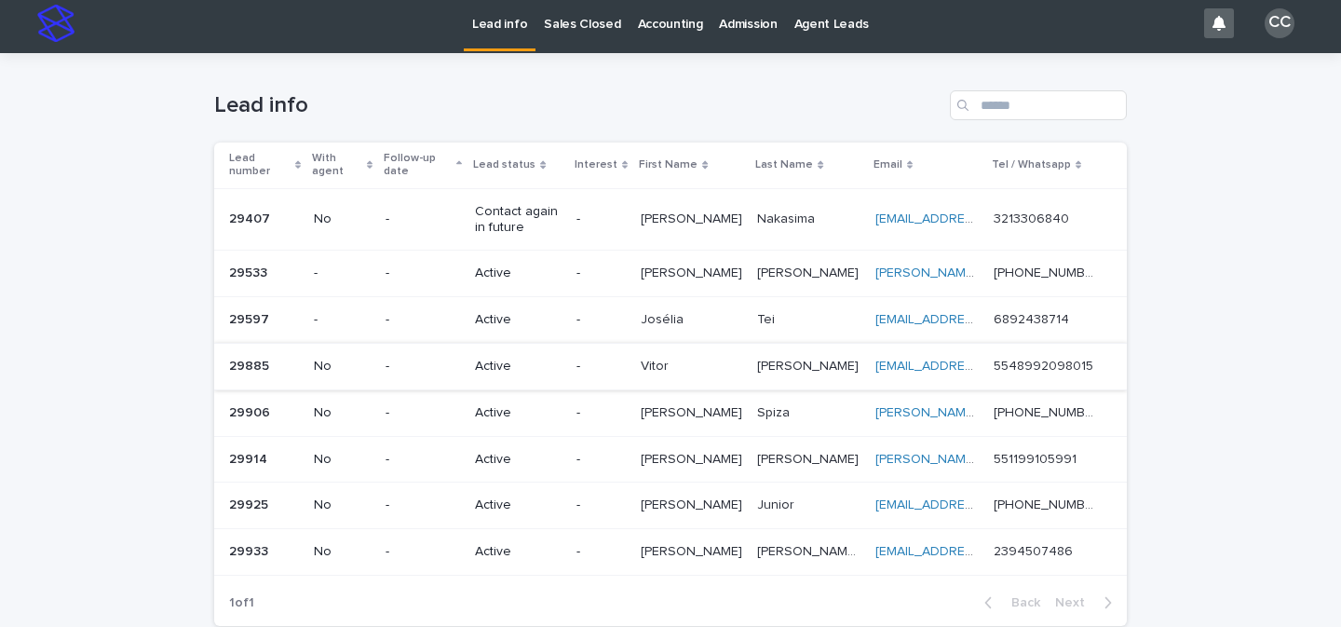
scroll to position [21, 0]
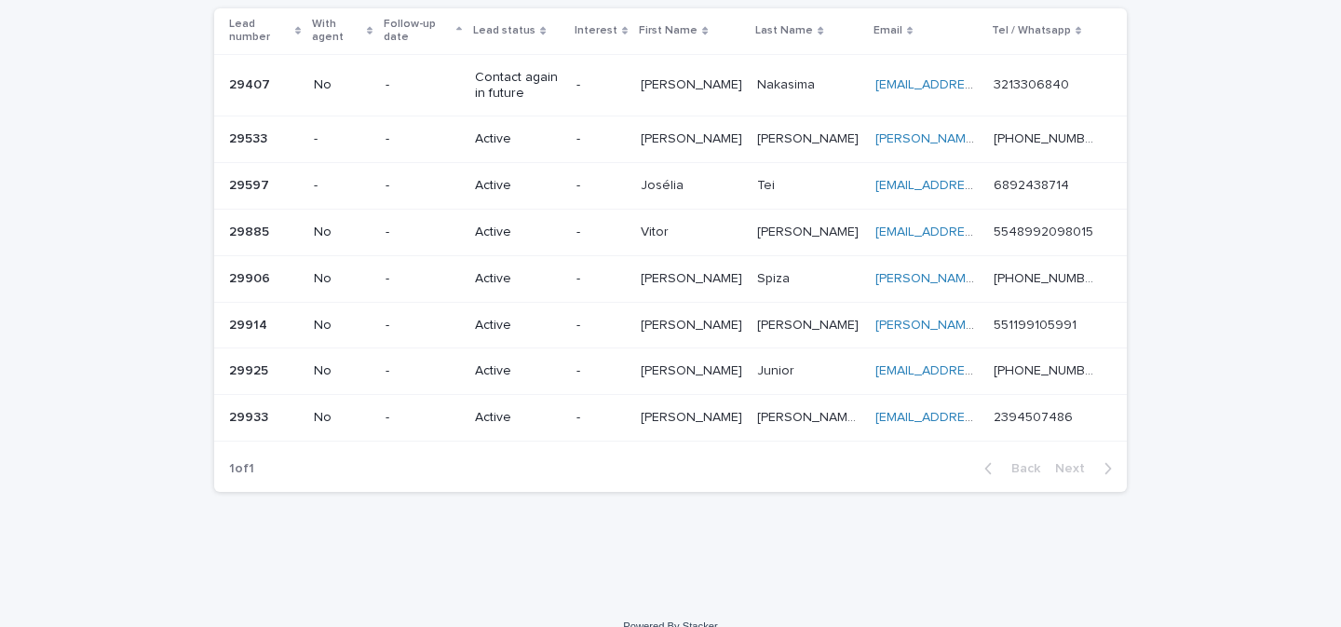
scroll to position [153, 0]
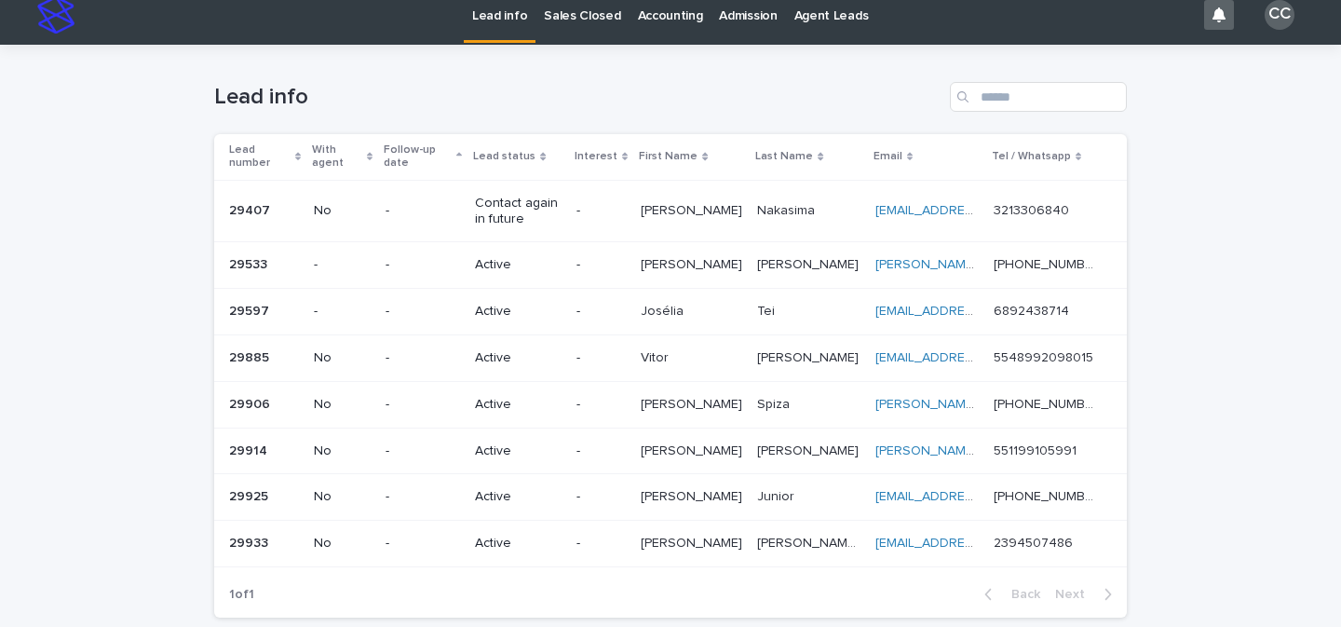
scroll to position [38, 0]
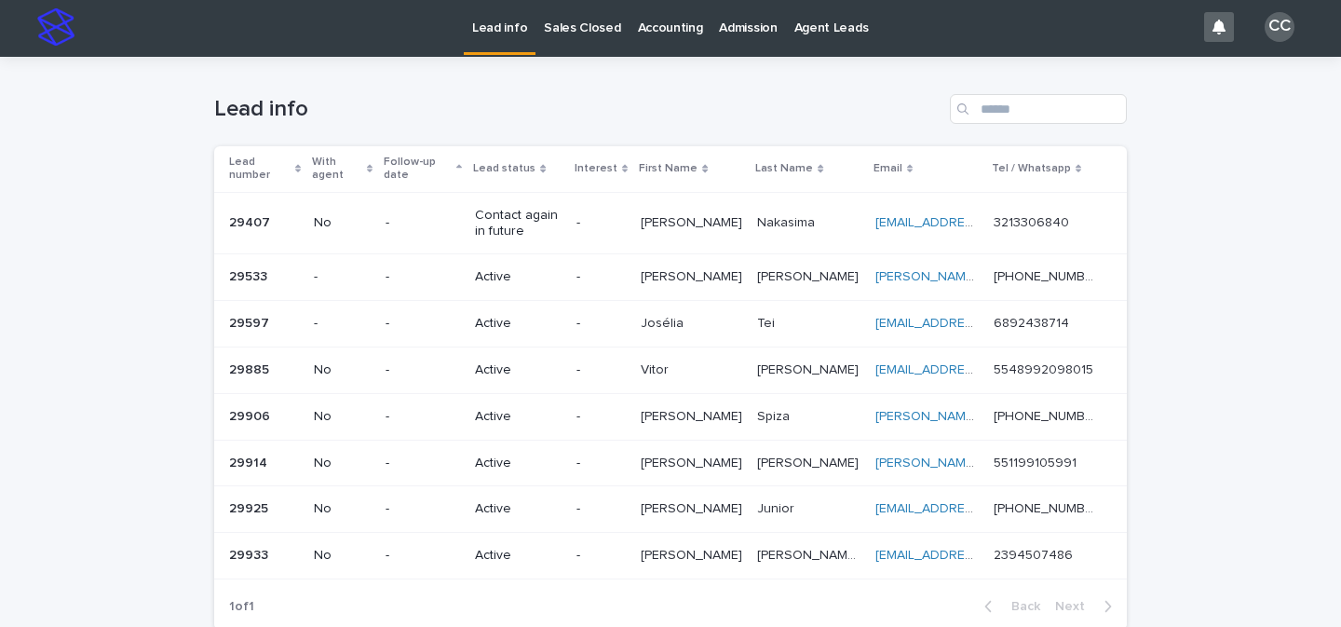
scroll to position [4, 0]
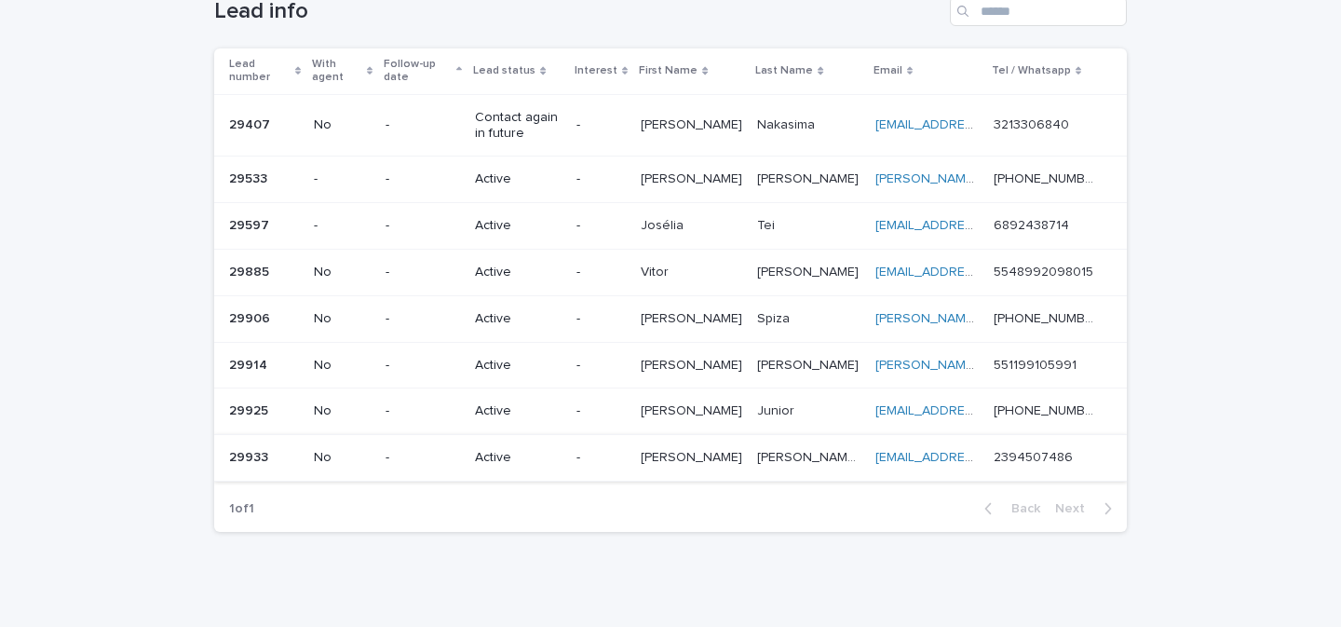
scroll to position [153, 0]
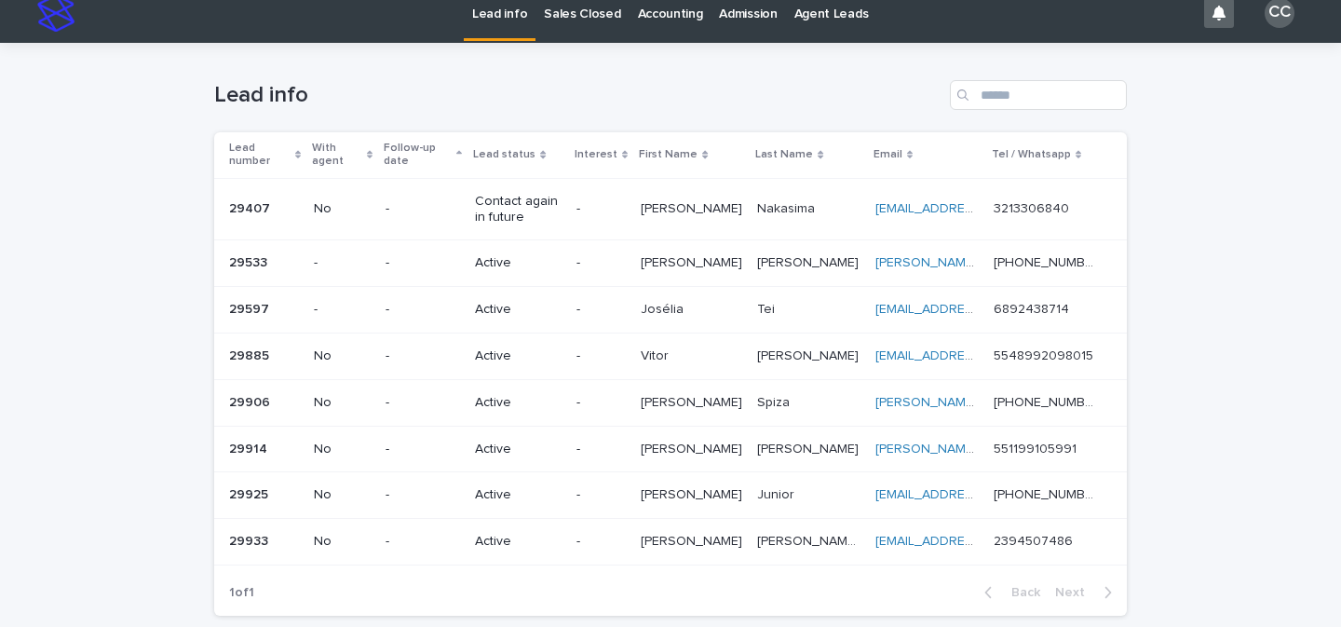
scroll to position [37, 0]
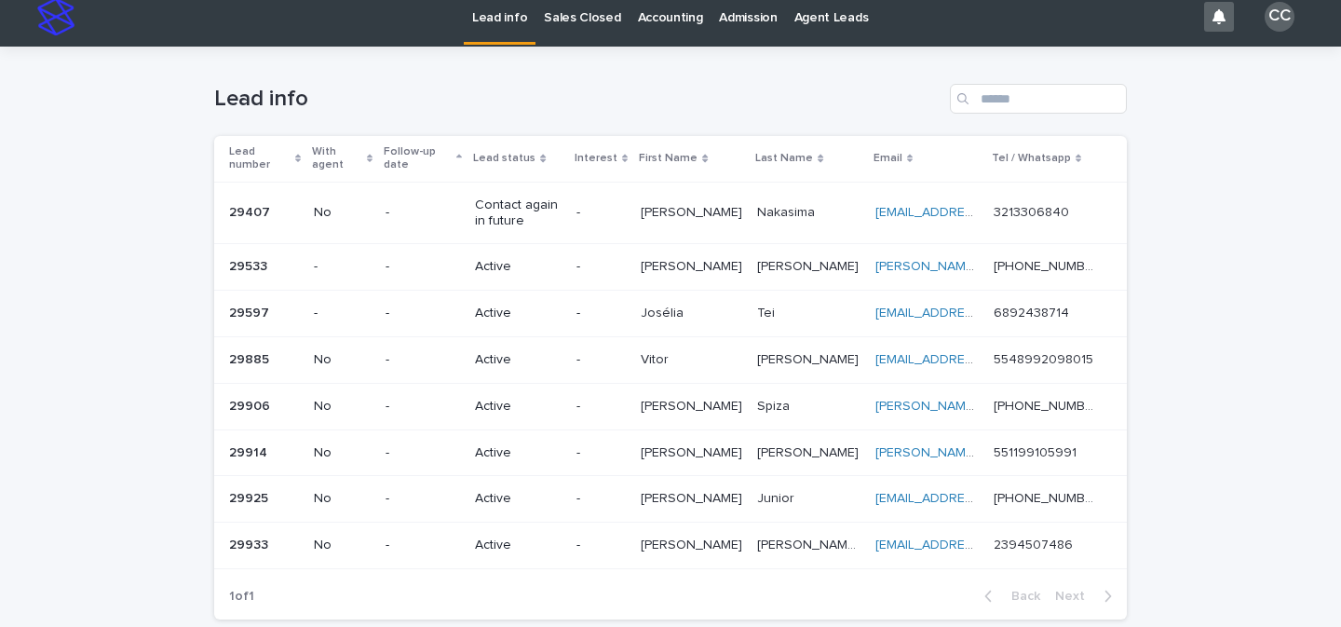
scroll to position [32, 0]
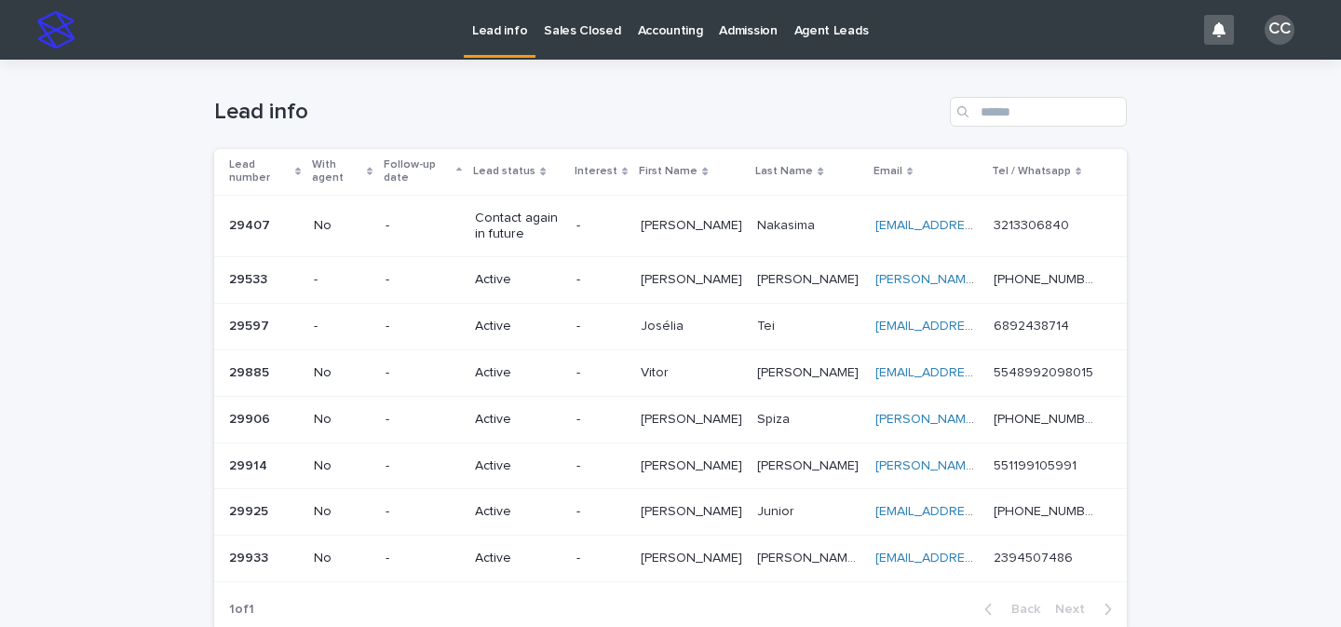
scroll to position [153, 0]
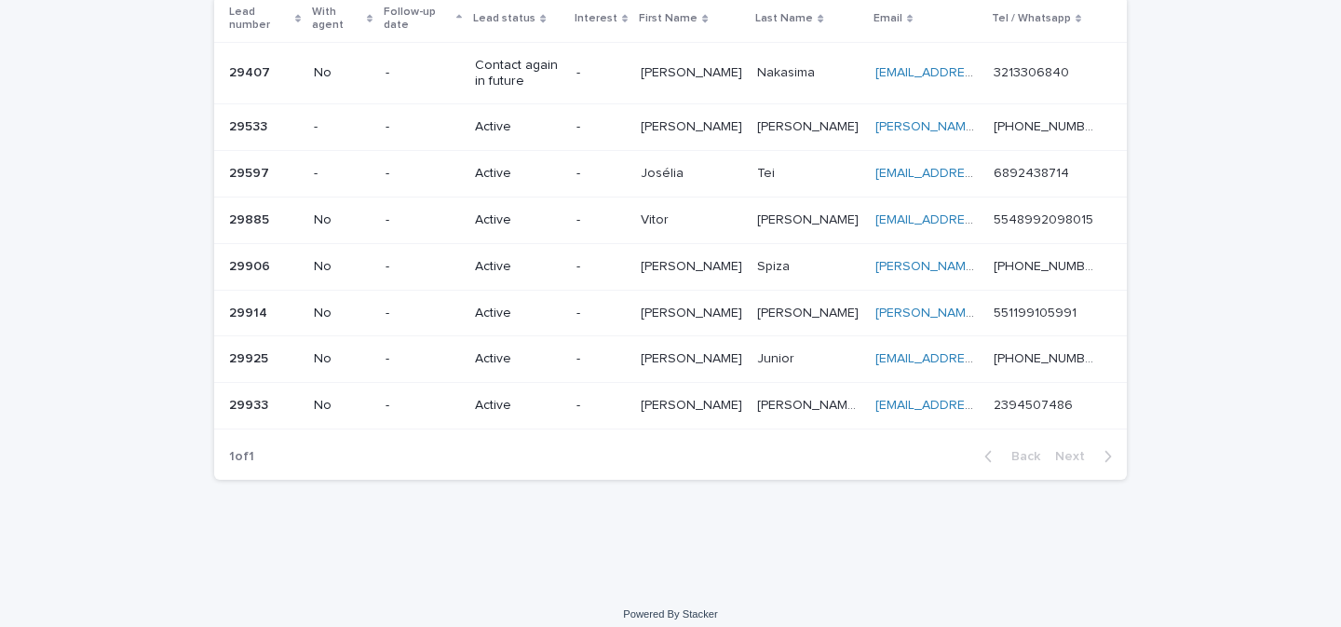
click at [562, 390] on div "Active" at bounding box center [518, 405] width 87 height 31
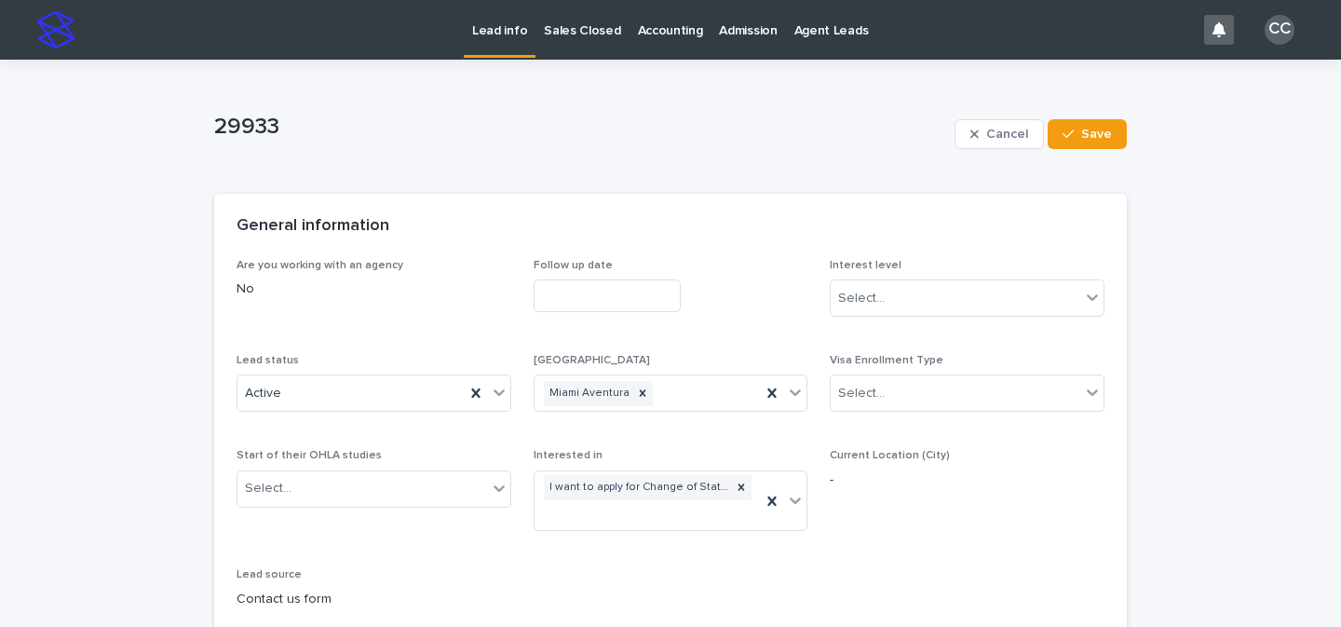
click at [490, 28] on p "Lead info" at bounding box center [499, 19] width 55 height 39
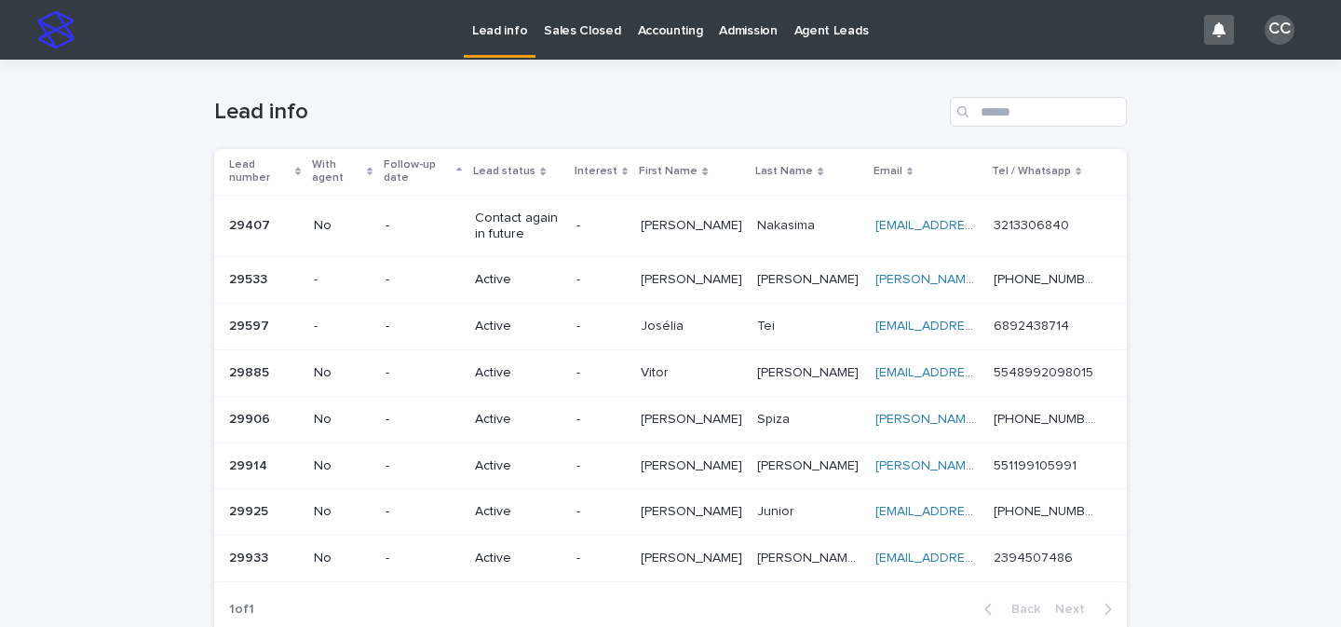
click at [626, 543] on div "-" at bounding box center [600, 558] width 49 height 31
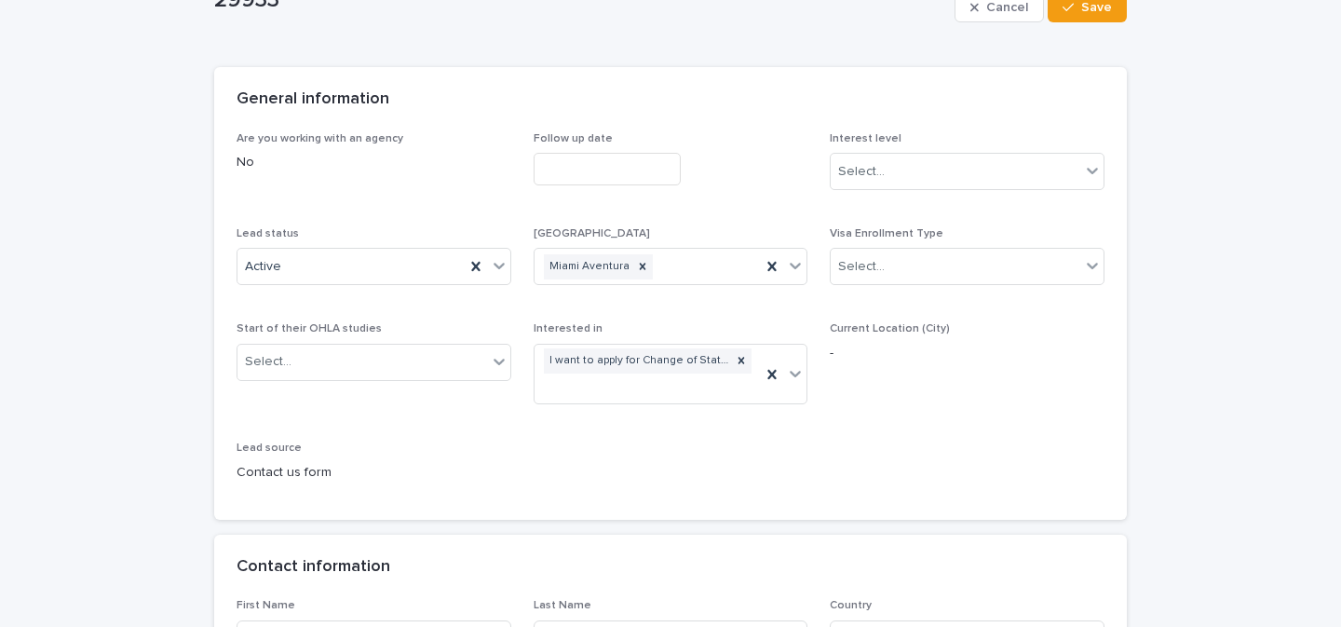
scroll to position [325, 0]
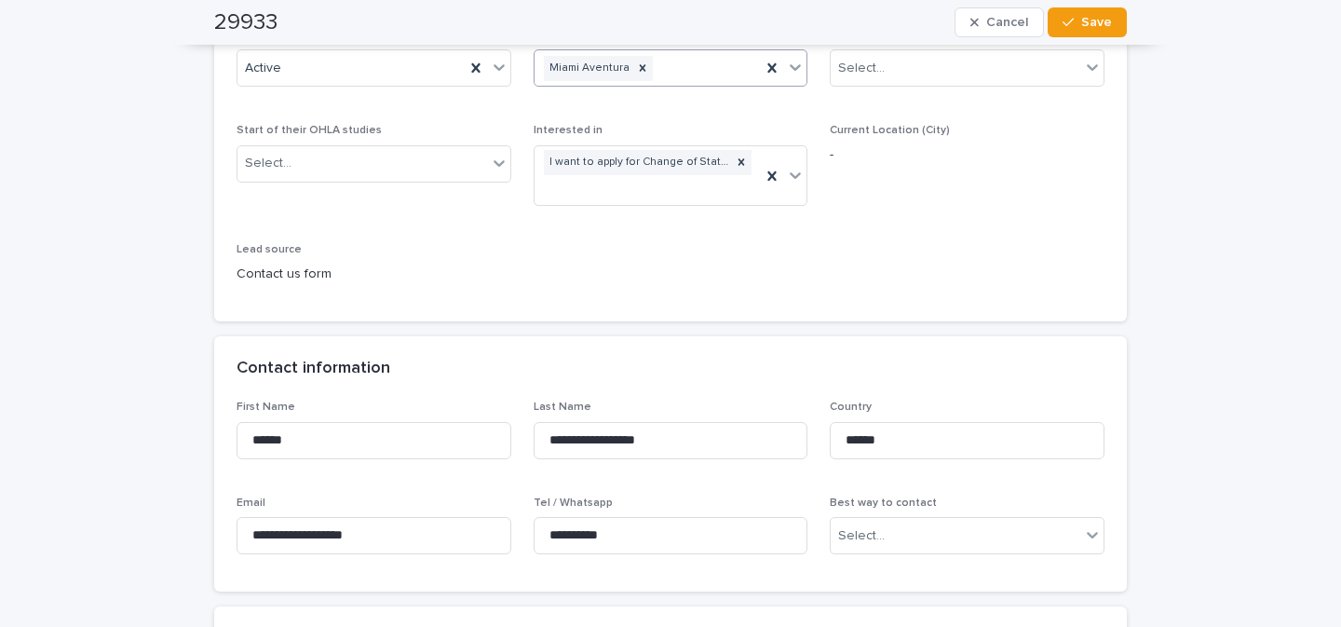
click at [793, 69] on icon at bounding box center [795, 67] width 19 height 19
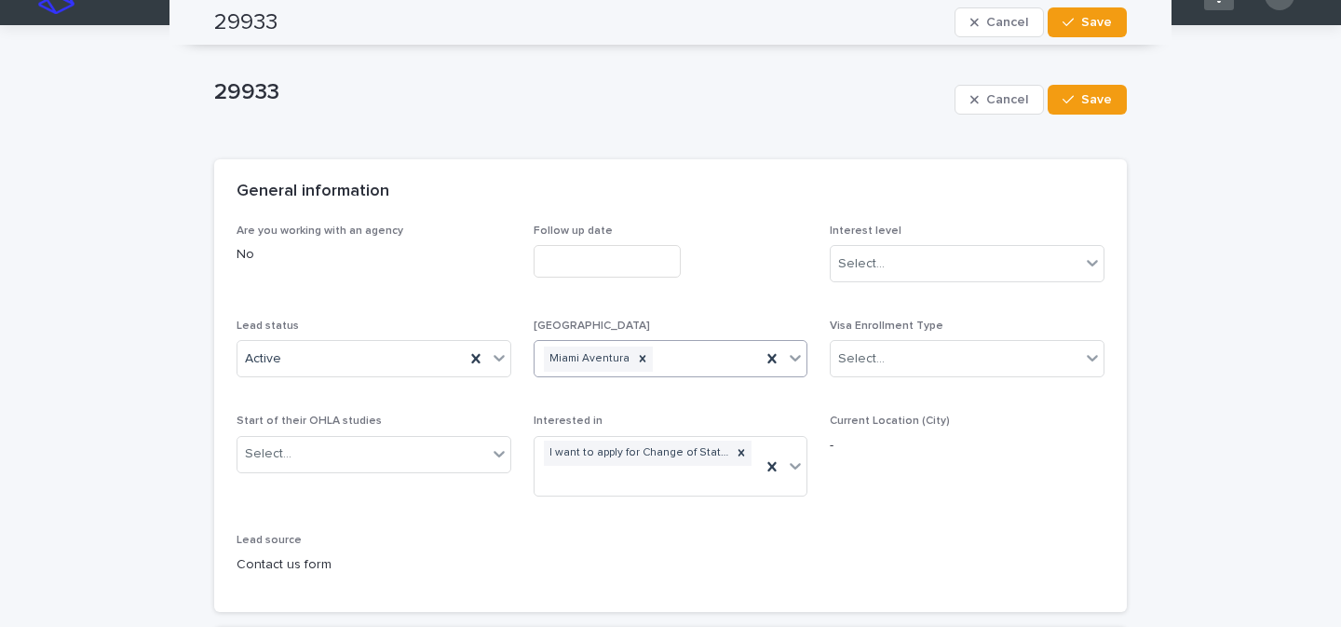
scroll to position [0, 0]
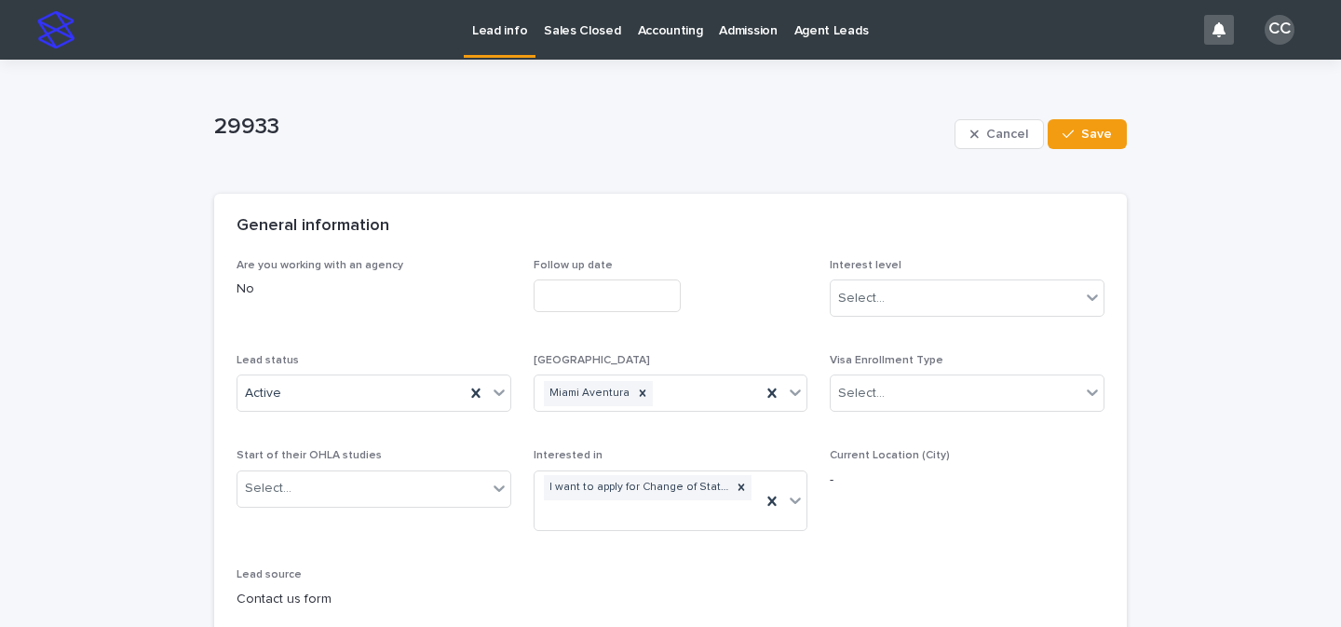
click at [483, 36] on p "Lead info" at bounding box center [499, 19] width 55 height 39
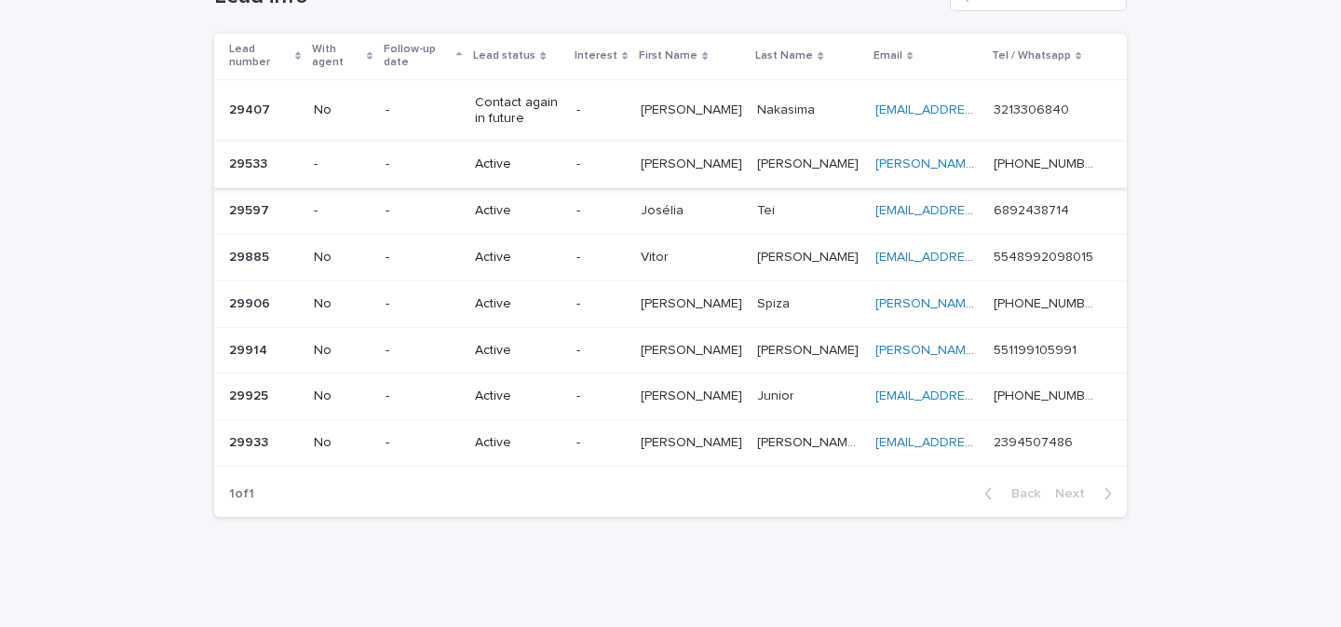
scroll to position [153, 0]
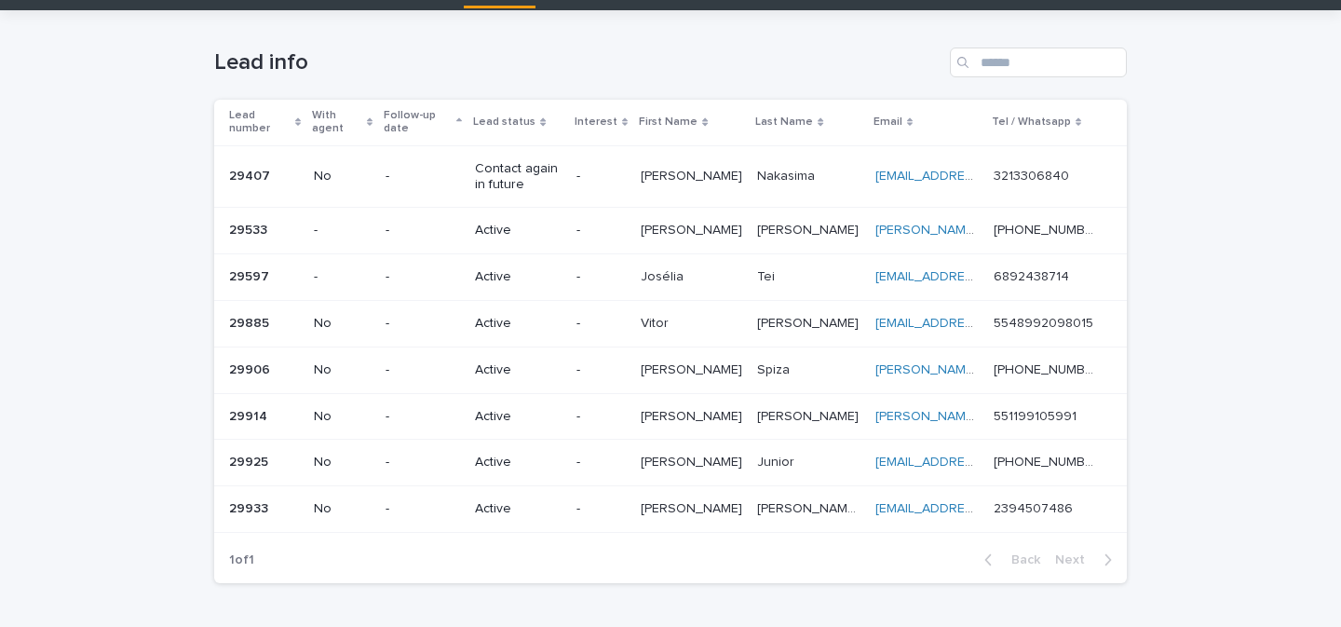
scroll to position [142, 0]
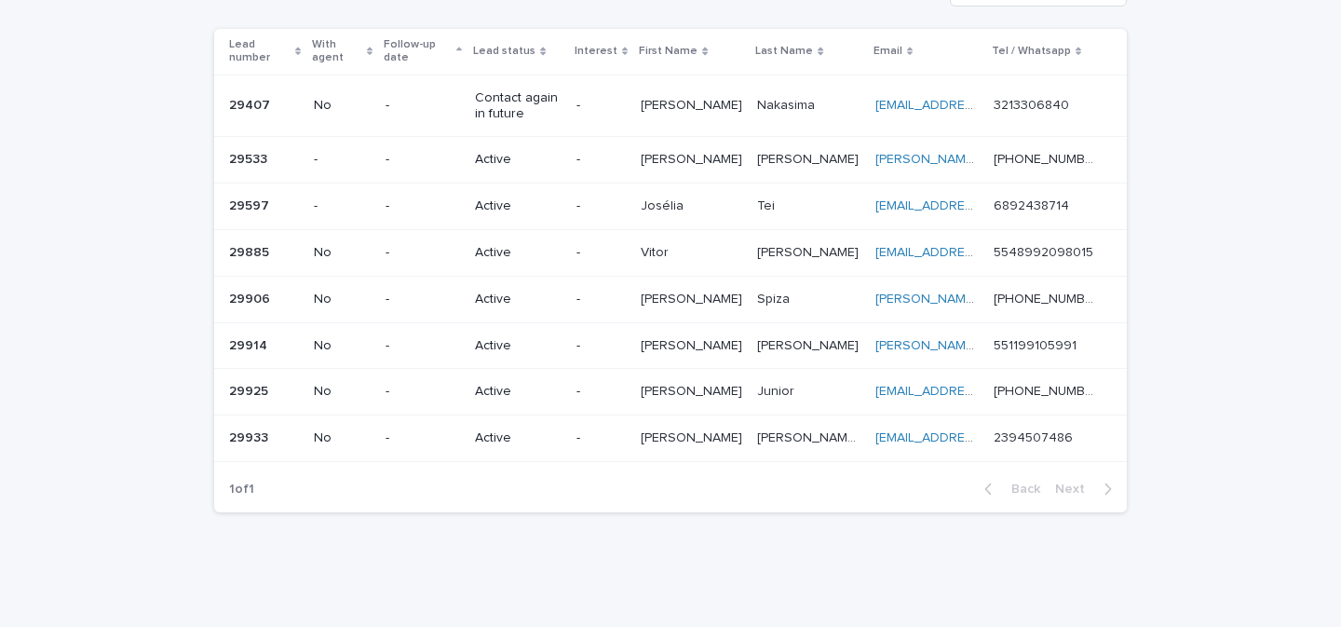
scroll to position [153, 0]
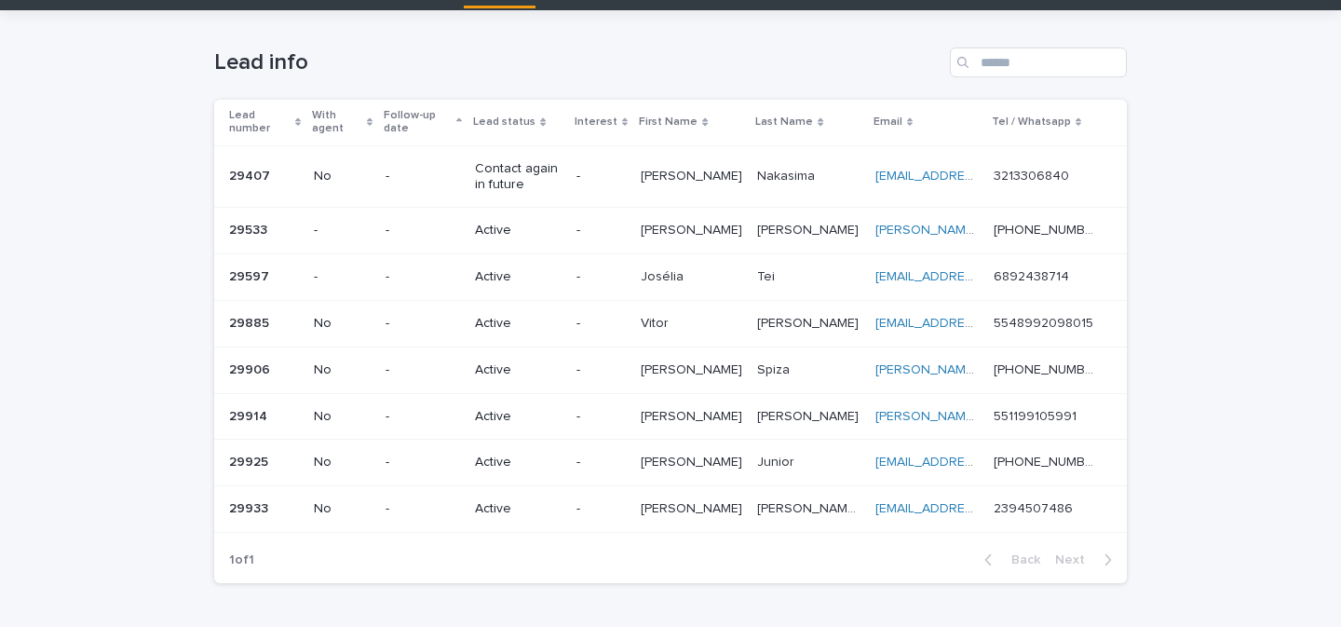
scroll to position [153, 0]
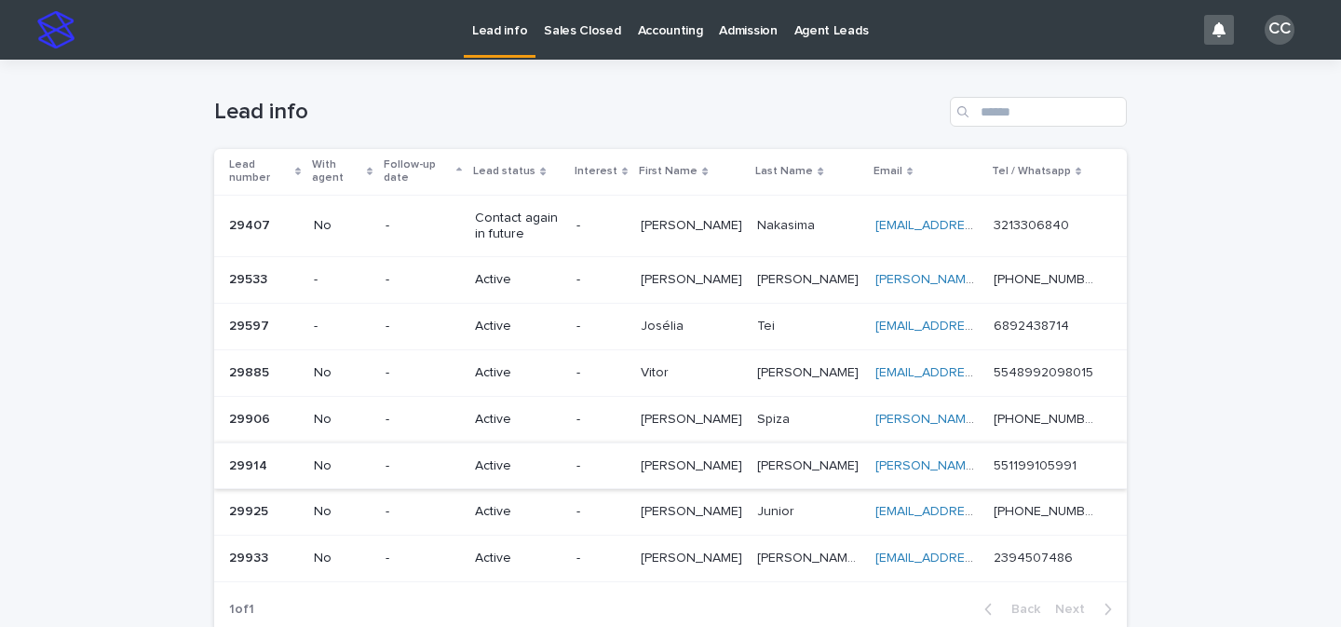
scroll to position [153, 0]
